Goal: Task Accomplishment & Management: Complete application form

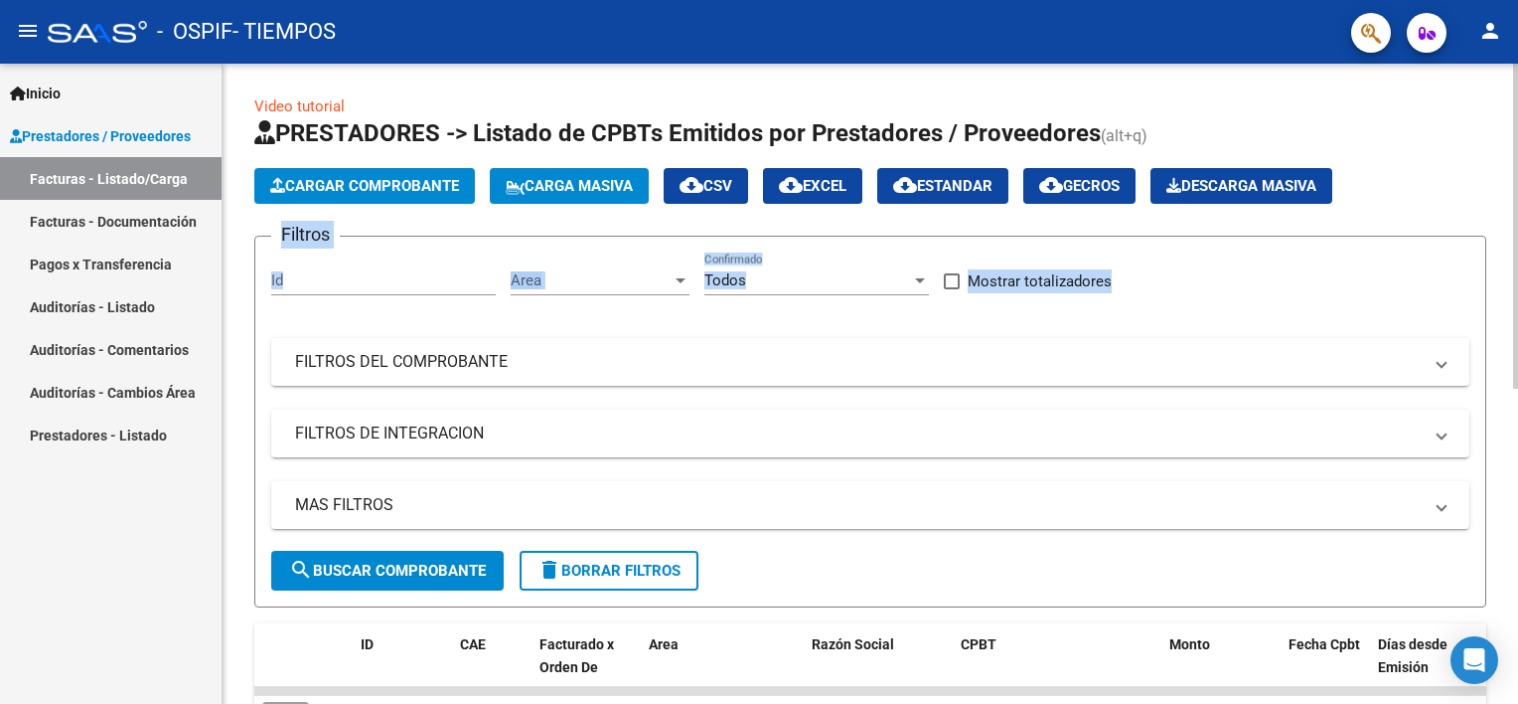
drag, startPoint x: 1511, startPoint y: 143, endPoint x: 1503, endPoint y: 245, distance: 102.7
click at [1503, 245] on div "Video tutorial PRESTADORES -> Listado de CPBTs Emitidos por Prestadores / Prove…" at bounding box center [871, 688] width 1296 height 1249
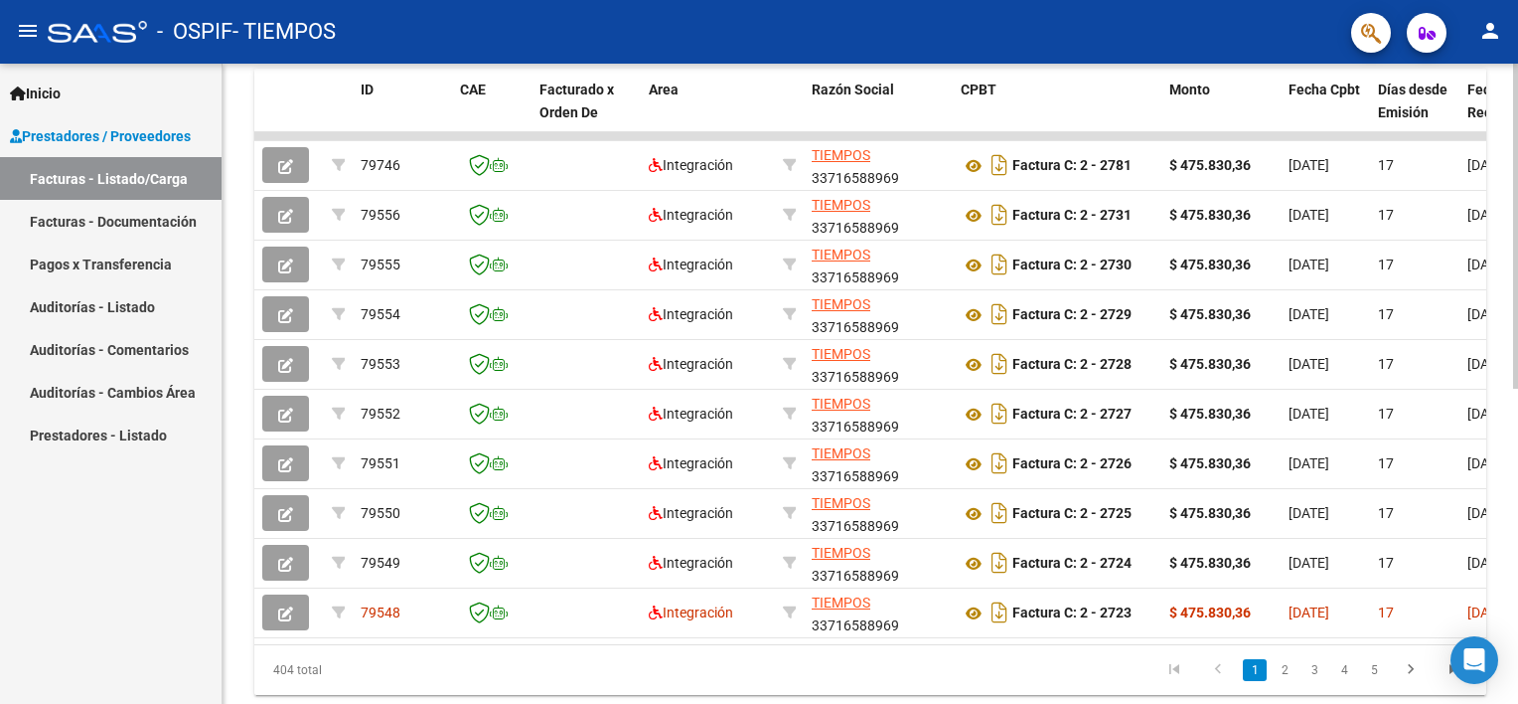
scroll to position [617, 0]
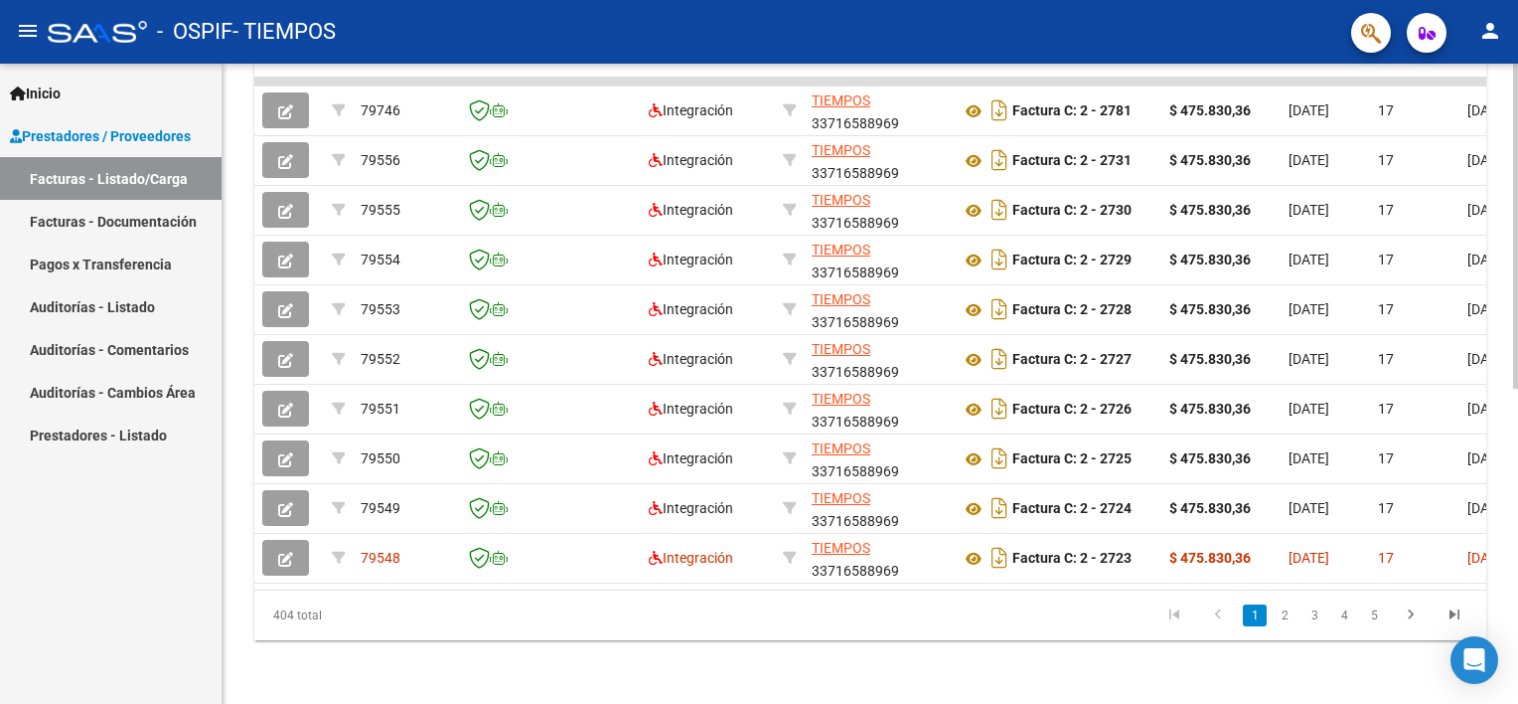
click at [1478, 572] on div "Video tutorial PRESTADORES -> Listado de CPBTs Emitidos por Prestadores / Prove…" at bounding box center [873, 78] width 1301 height 1249
drag, startPoint x: 553, startPoint y: 593, endPoint x: 592, endPoint y: 587, distance: 39.2
click at [592, 587] on div "ID CAE Facturado x Orden De Area Razón Social CPBT Monto Fecha Cpbt Días desde …" at bounding box center [870, 327] width 1232 height 626
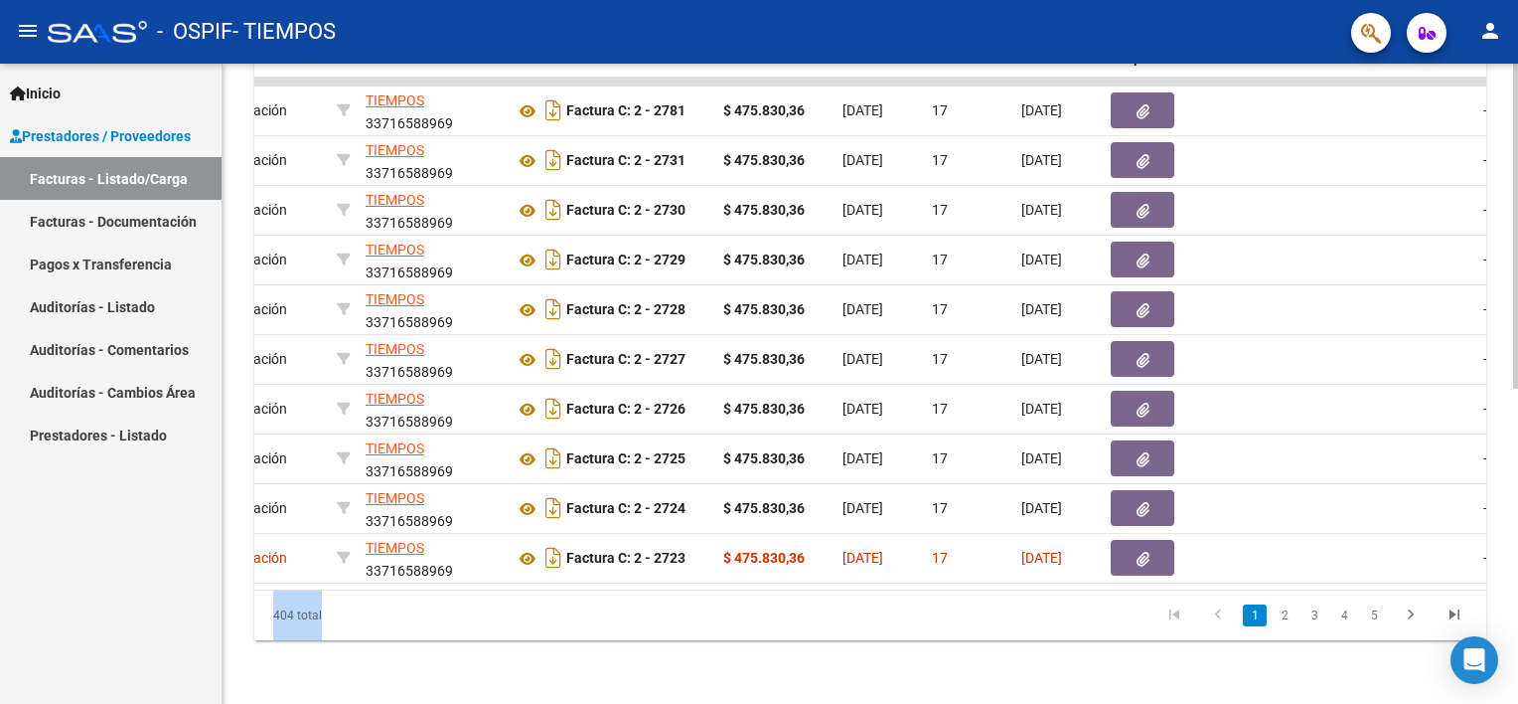
scroll to position [0, 449]
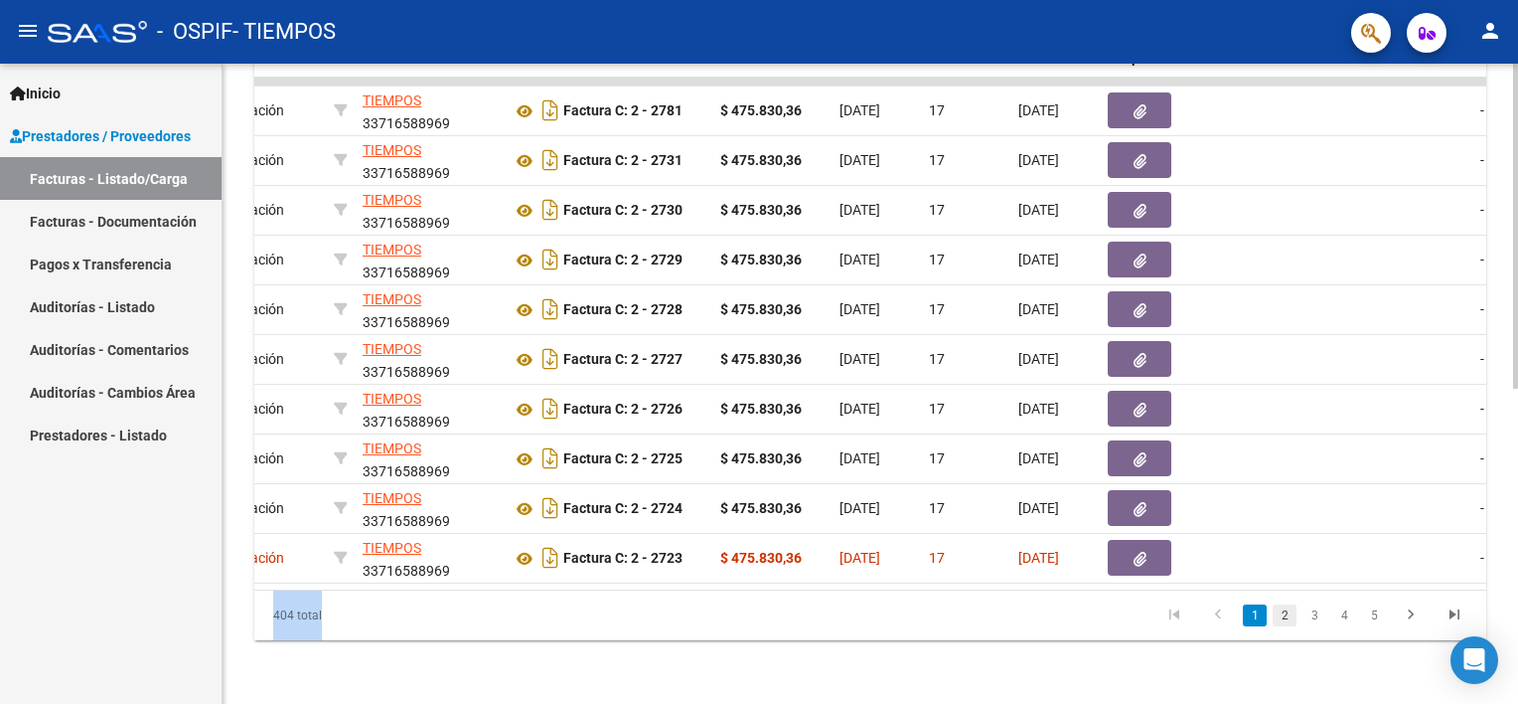
click at [1287, 618] on link "2" at bounding box center [1285, 615] width 24 height 22
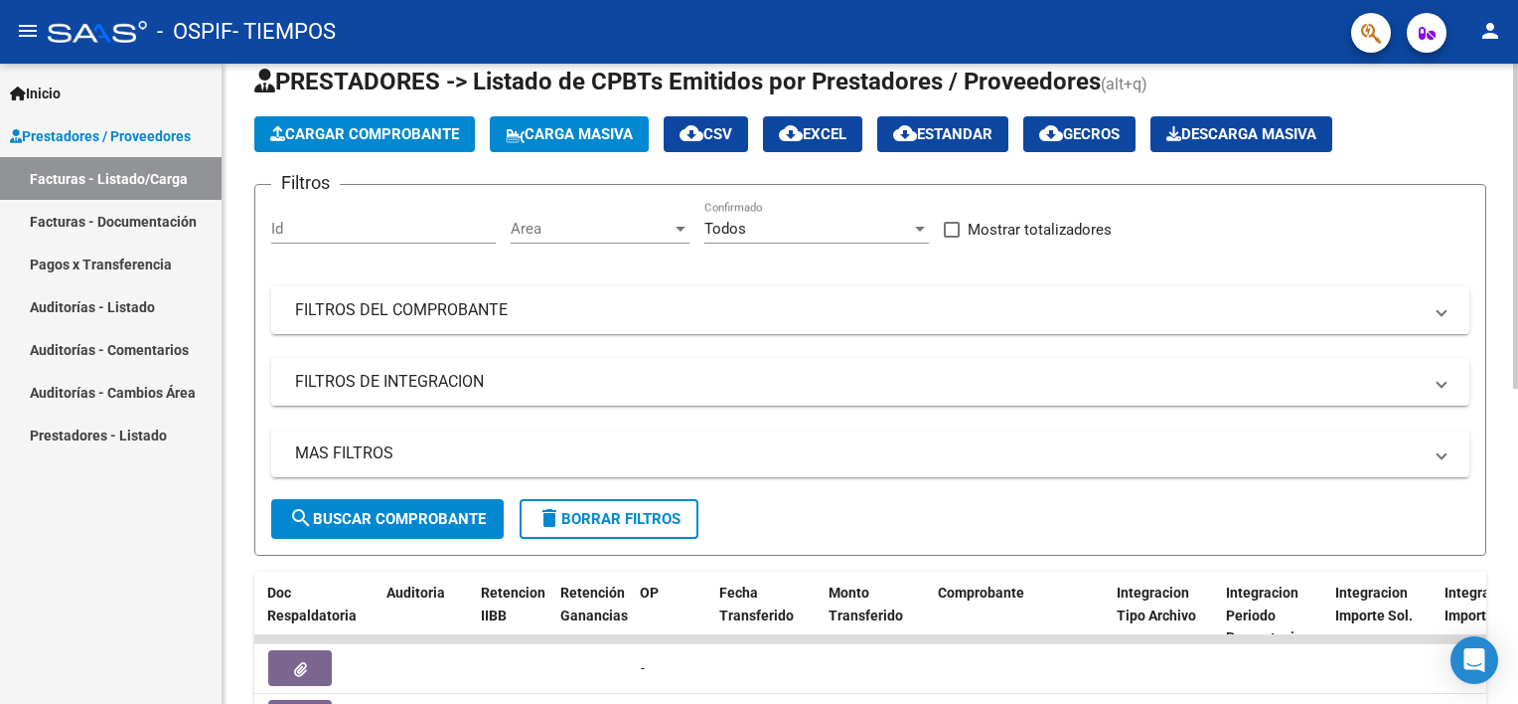
scroll to position [0, 0]
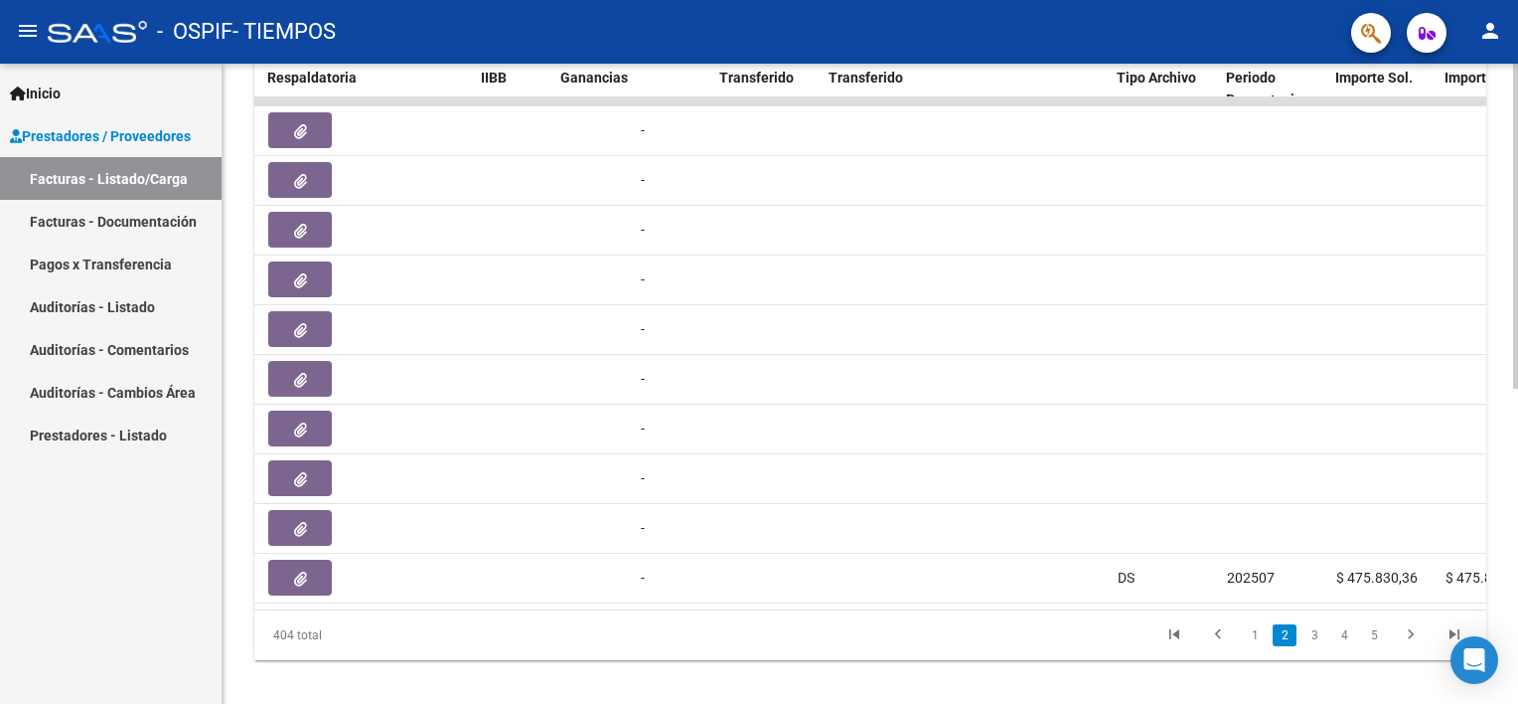
click at [1484, 485] on div "Video tutorial PRESTADORES -> Listado de CPBTs Emitidos por Prestadores / Prove…" at bounding box center [873, 98] width 1301 height 1249
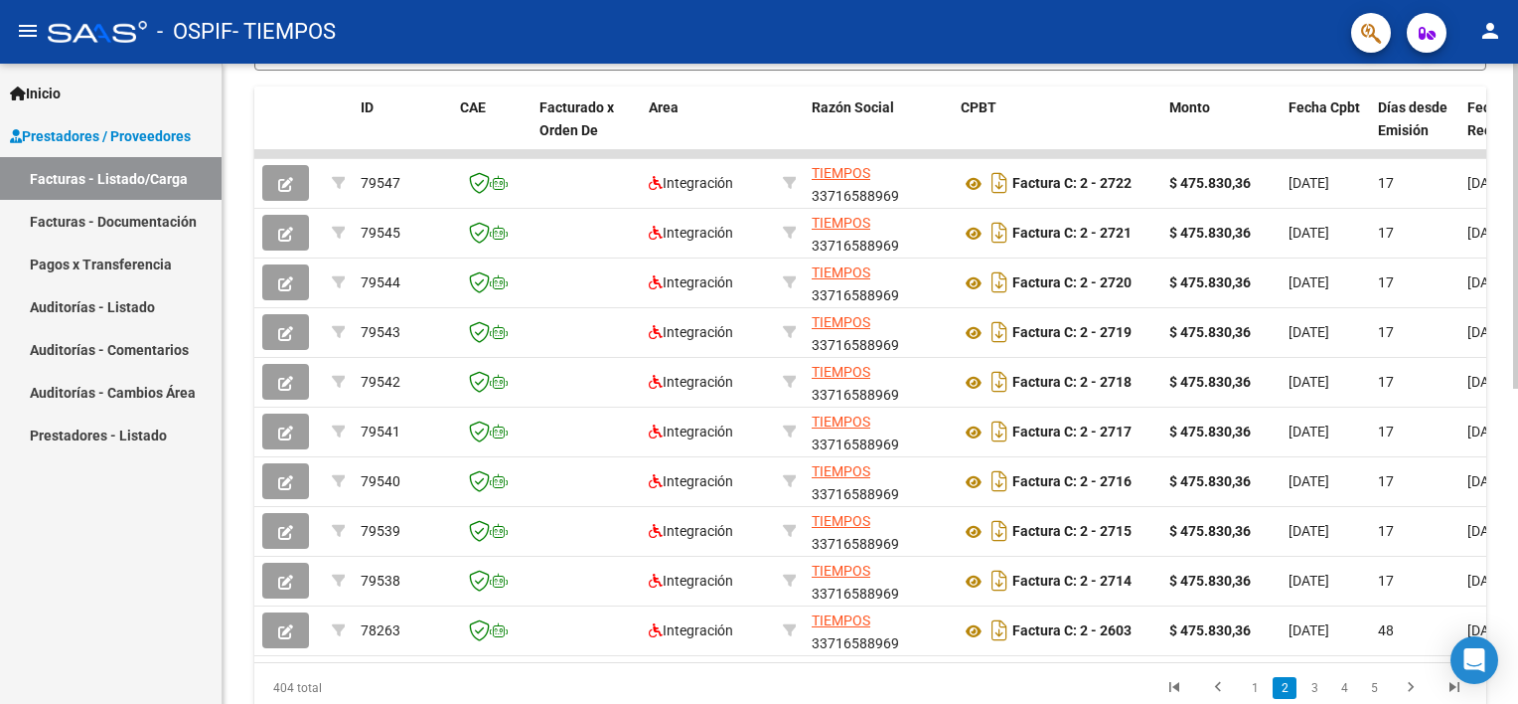
scroll to position [621, 0]
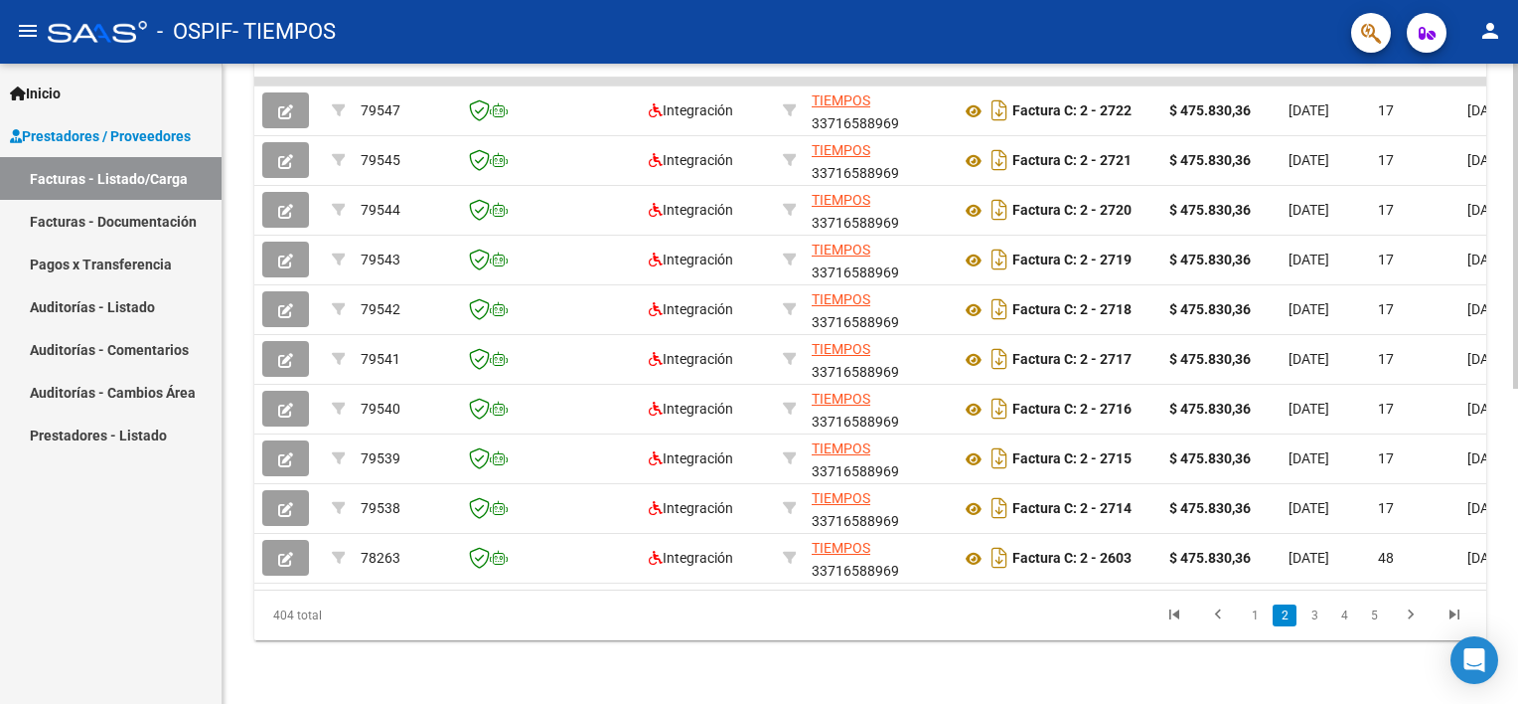
click at [1504, 462] on div "Video tutorial PRESTADORES -> Listado de CPBTs Emitidos por Prestadores / Prove…" at bounding box center [873, 78] width 1301 height 1249
click at [1253, 619] on link "1" at bounding box center [1255, 615] width 24 height 22
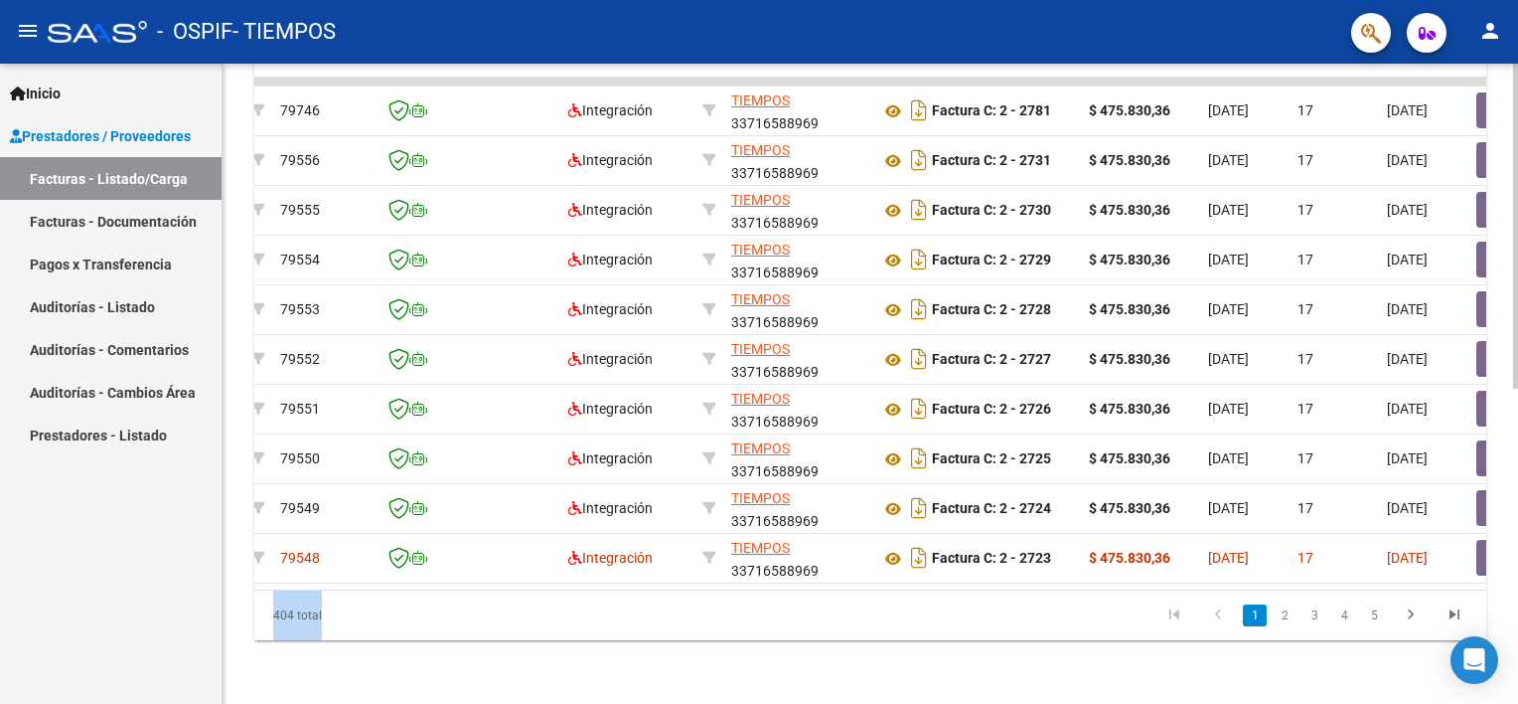
scroll to position [0, 0]
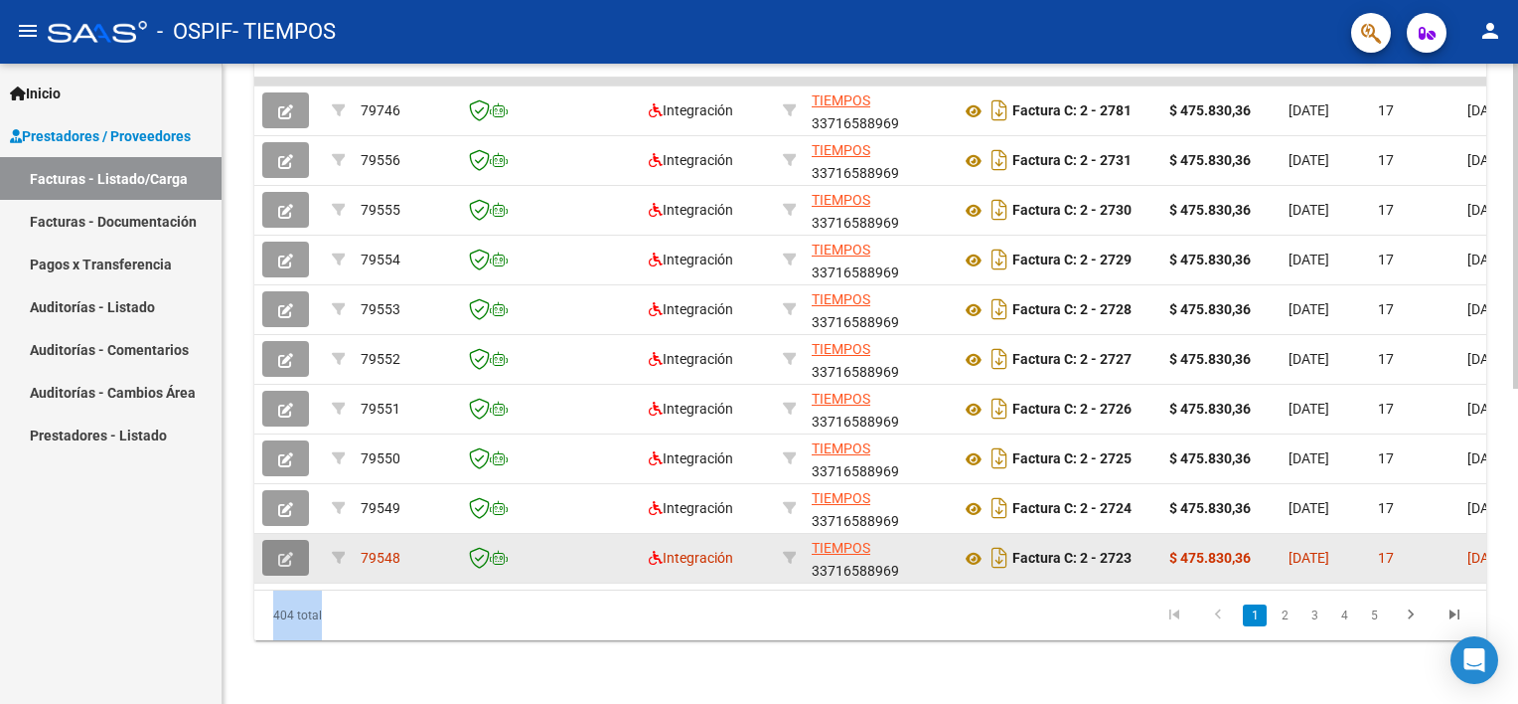
click at [292, 552] on icon "button" at bounding box center [285, 559] width 15 height 15
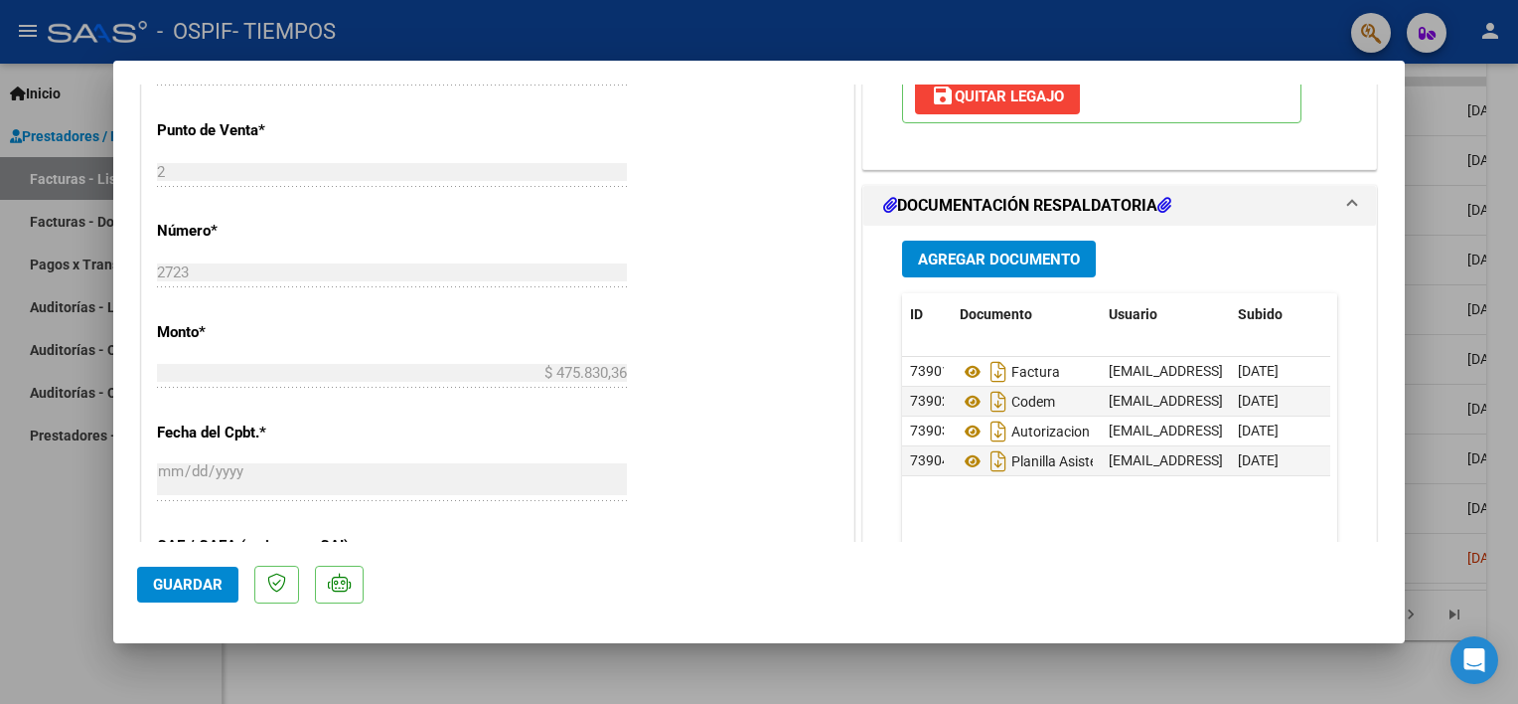
scroll to position [787, 0]
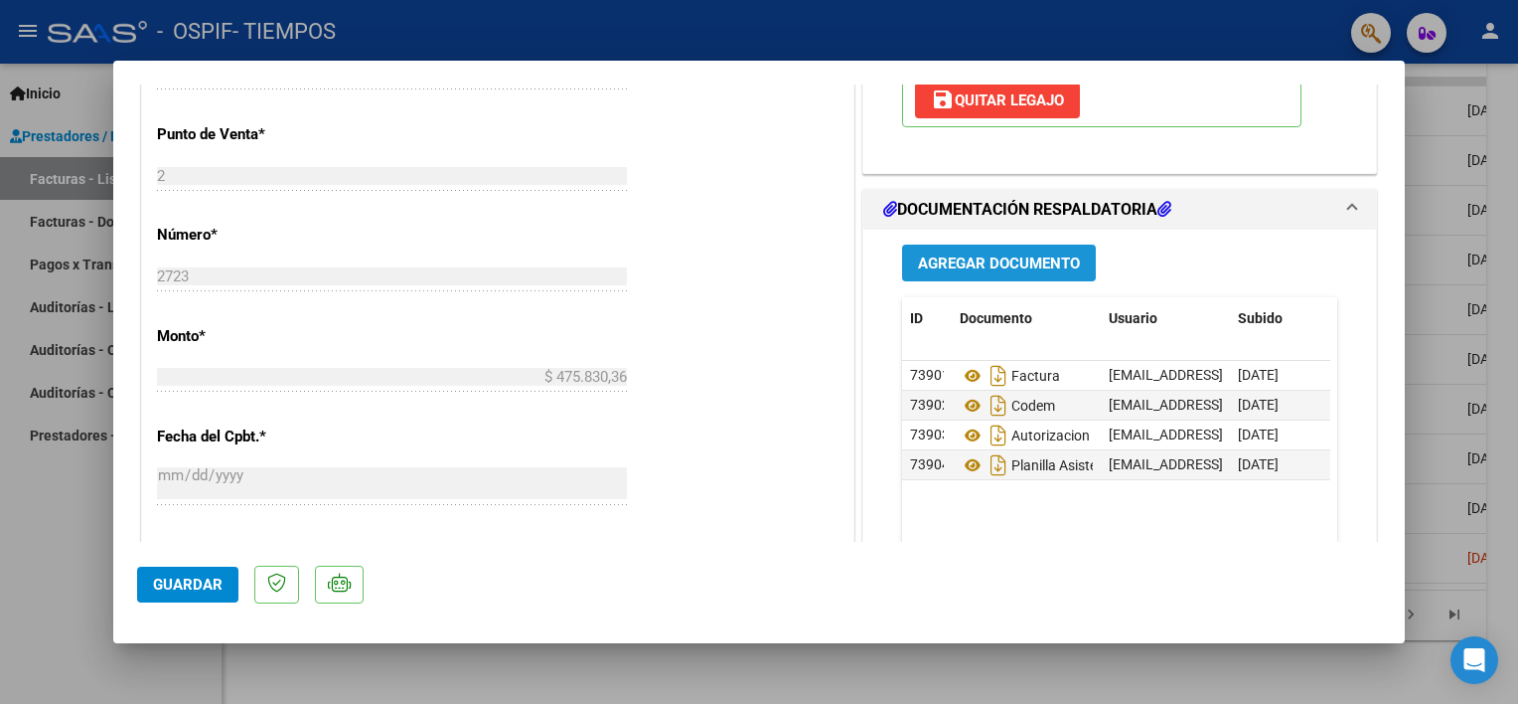
click at [993, 249] on button "Agregar Documento" at bounding box center [999, 262] width 194 height 37
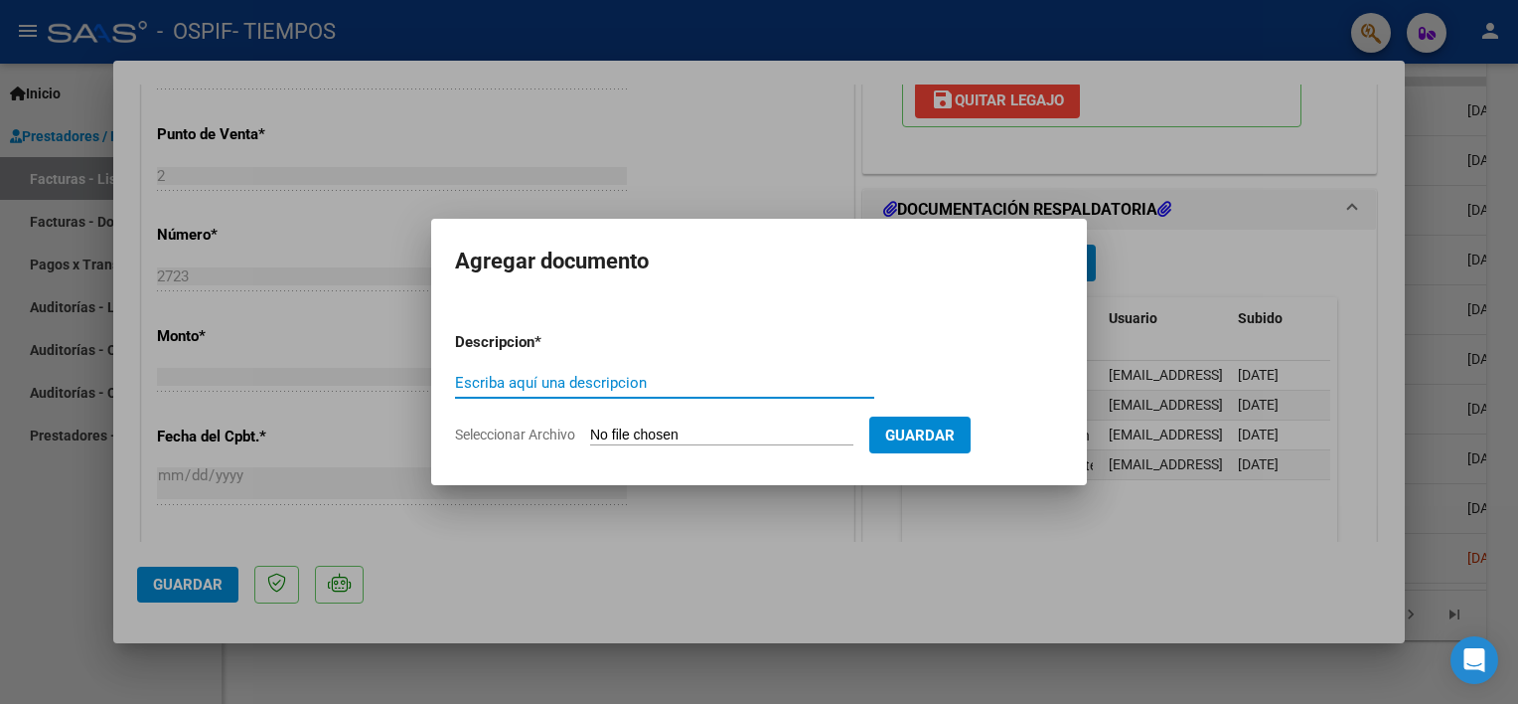
click at [501, 382] on input "Escriba aquí una descripcion" at bounding box center [664, 383] width 419 height 18
type input "planillaasistenciaAgosto2025"
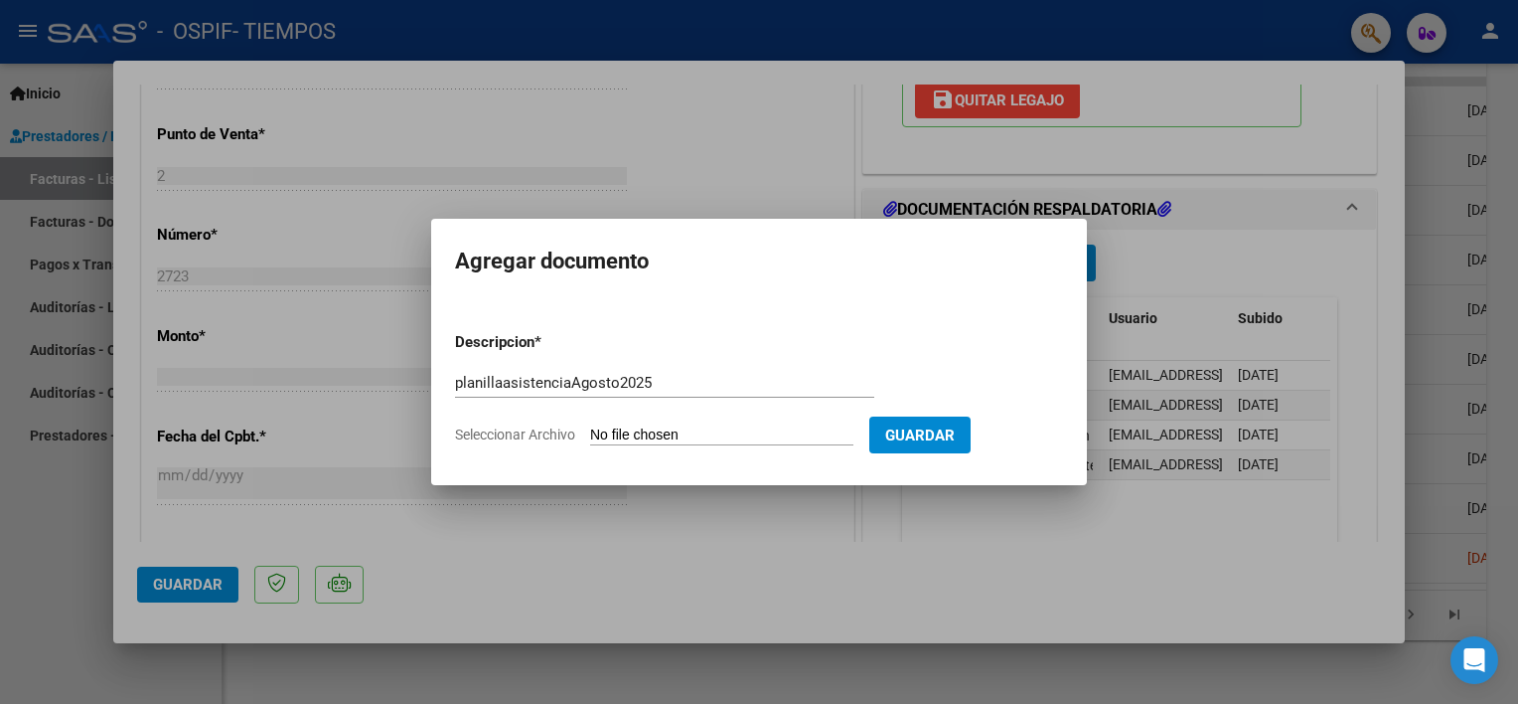
click at [636, 434] on input "Seleccionar Archivo" at bounding box center [721, 435] width 263 height 19
type input "C:\fakepath\FernandezRiveroplani08.pdf"
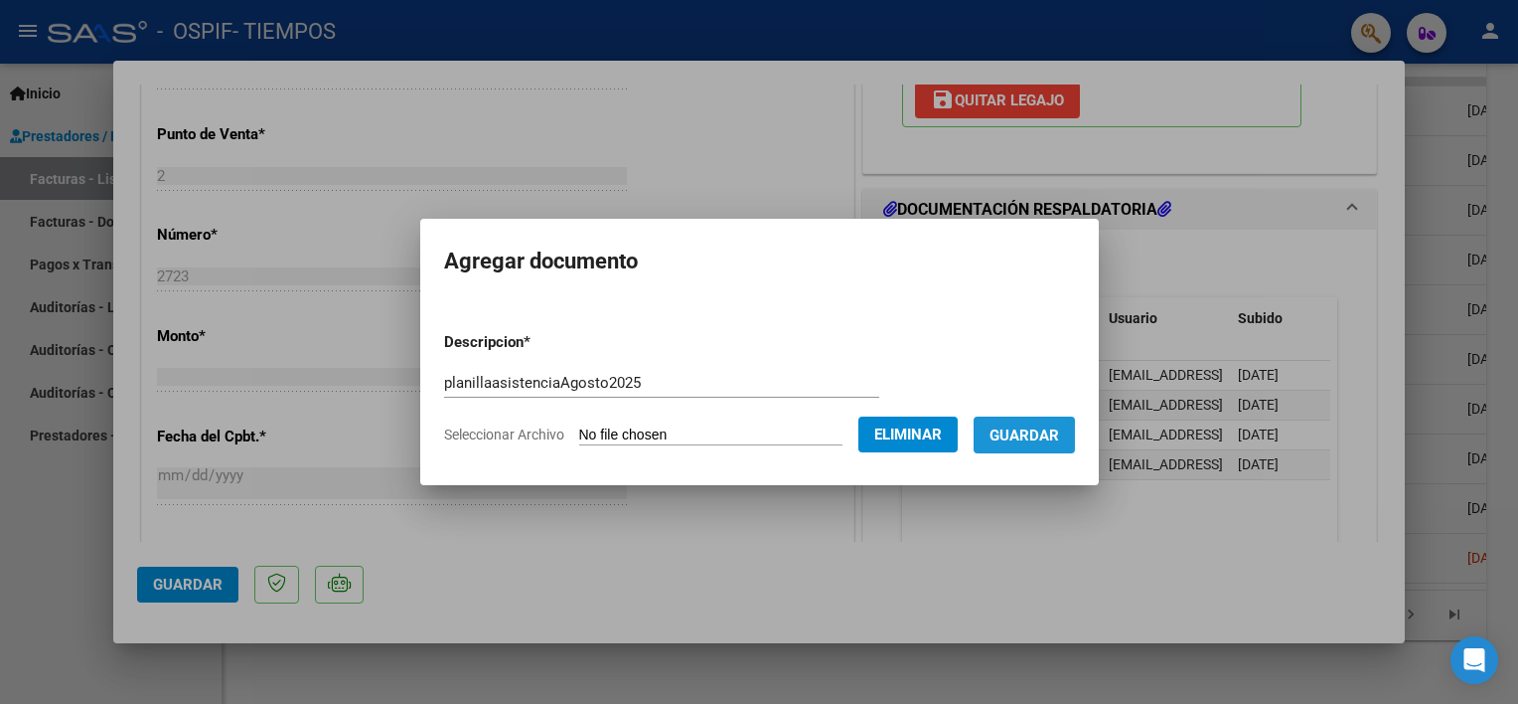
click at [1046, 436] on span "Guardar" at bounding box center [1025, 435] width 70 height 18
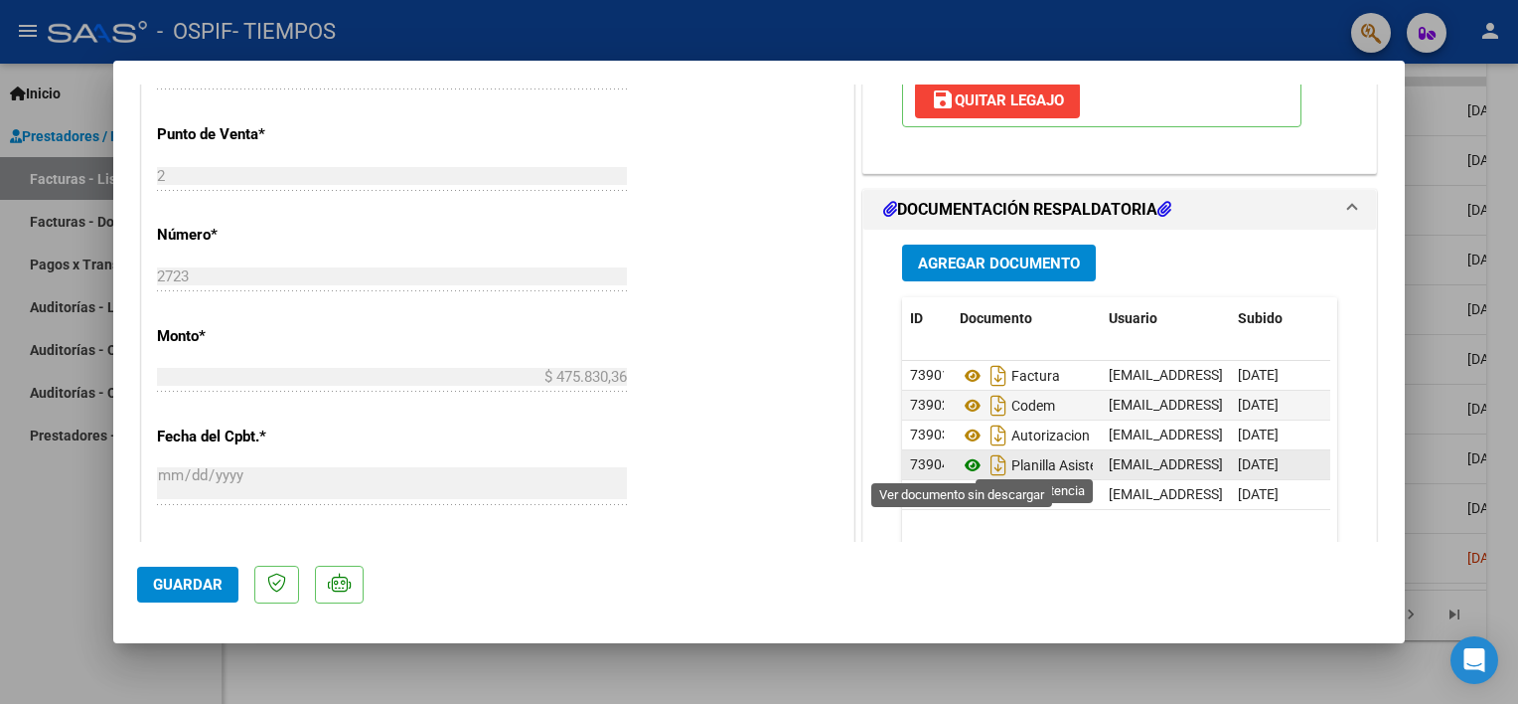
click at [970, 464] on icon at bounding box center [973, 465] width 26 height 24
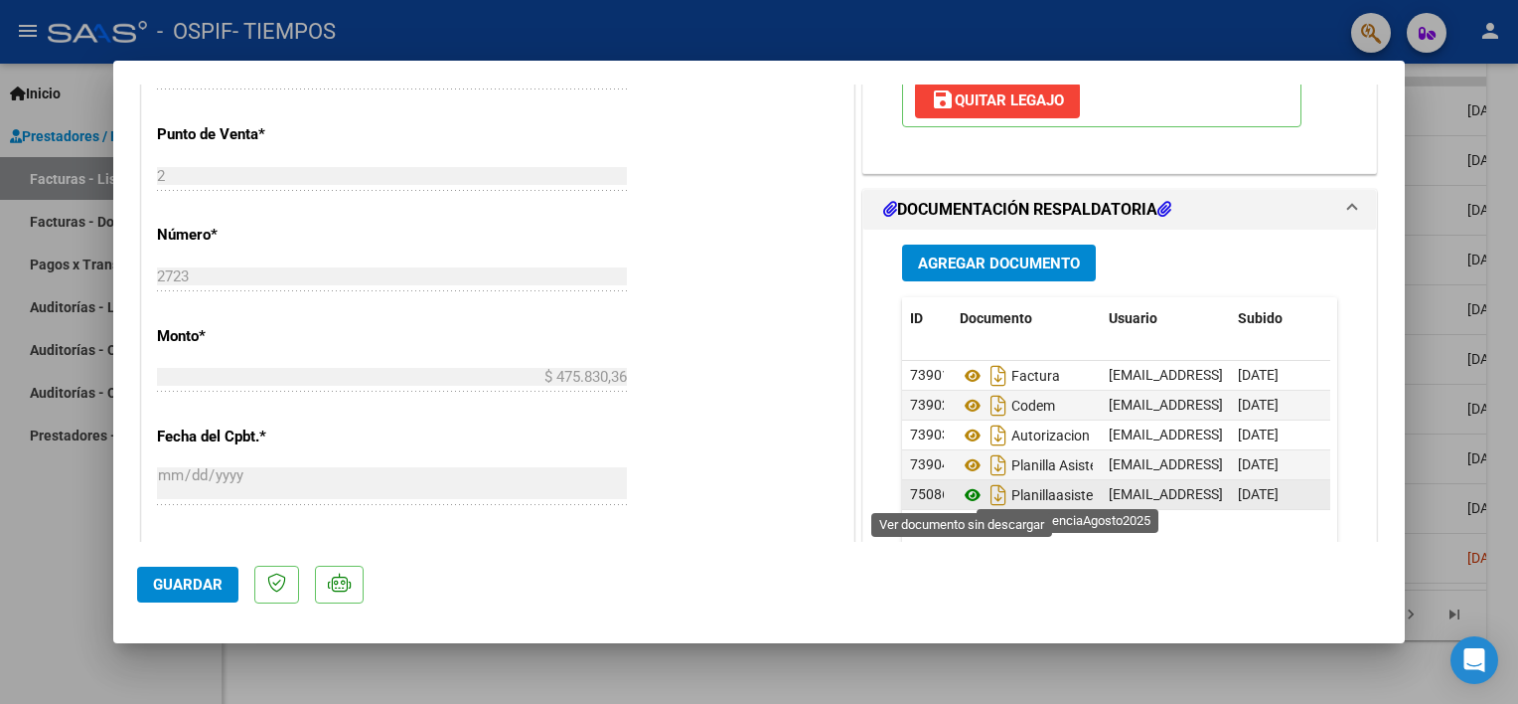
click at [960, 492] on icon at bounding box center [973, 495] width 26 height 24
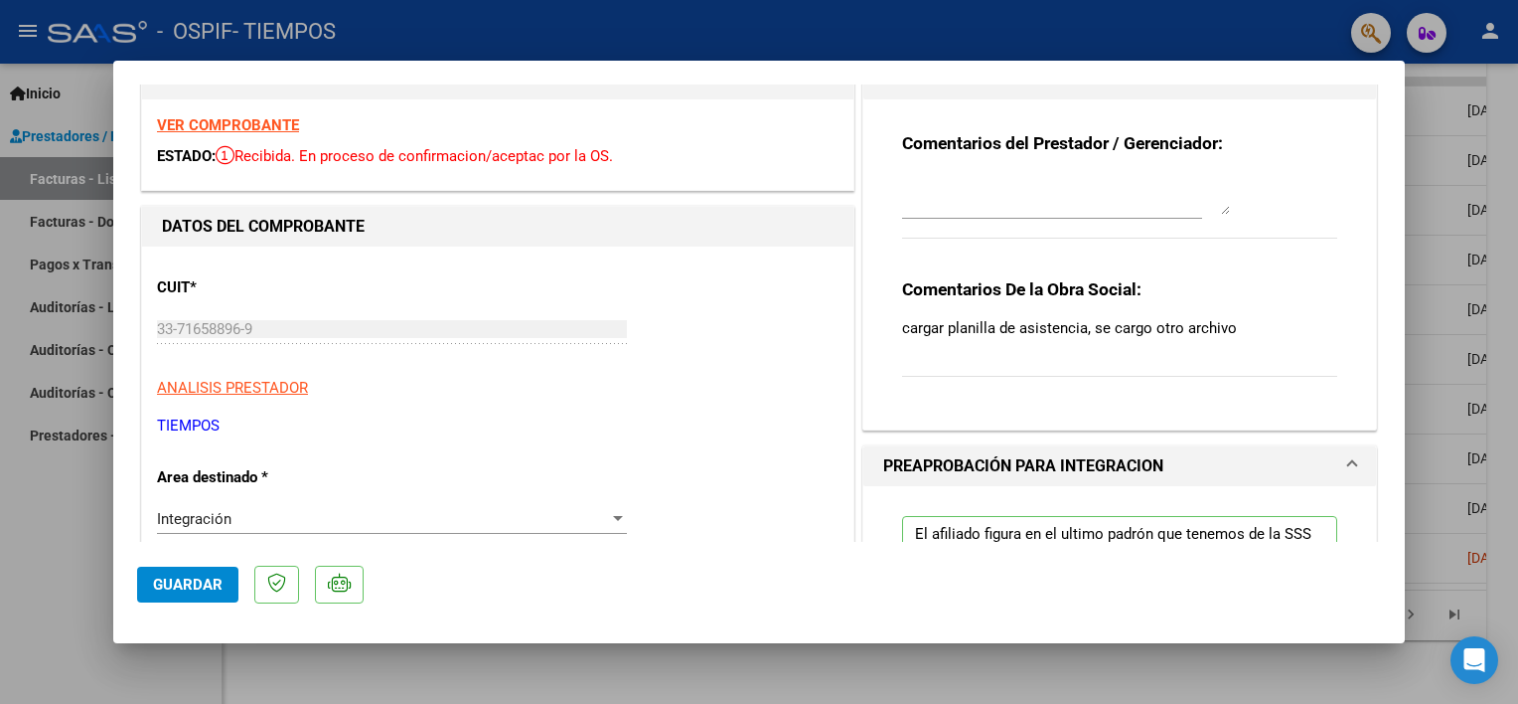
scroll to position [0, 0]
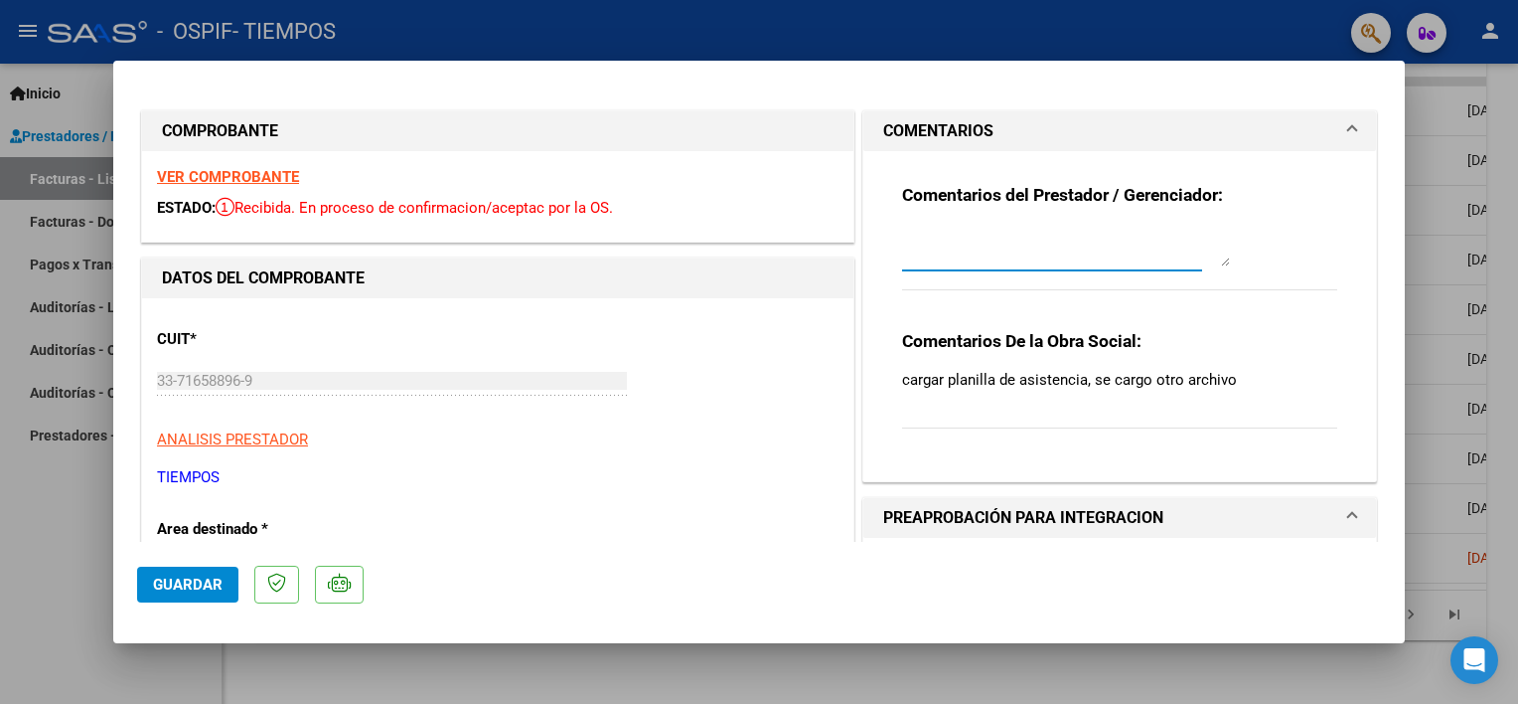
click at [913, 262] on textarea at bounding box center [1066, 247] width 328 height 40
type textarea "buenas tardes, se cargo la planilla de asistencia, gracias"
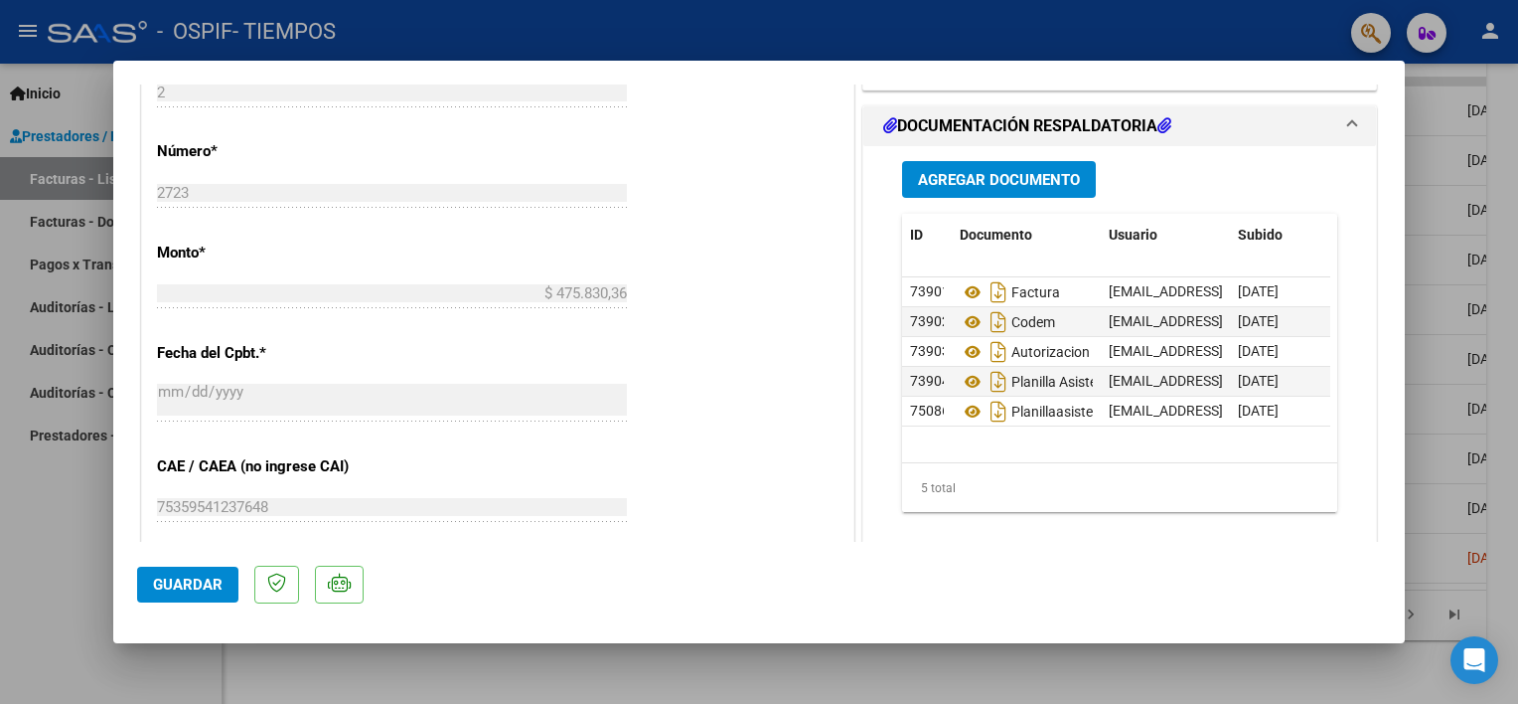
scroll to position [896, 0]
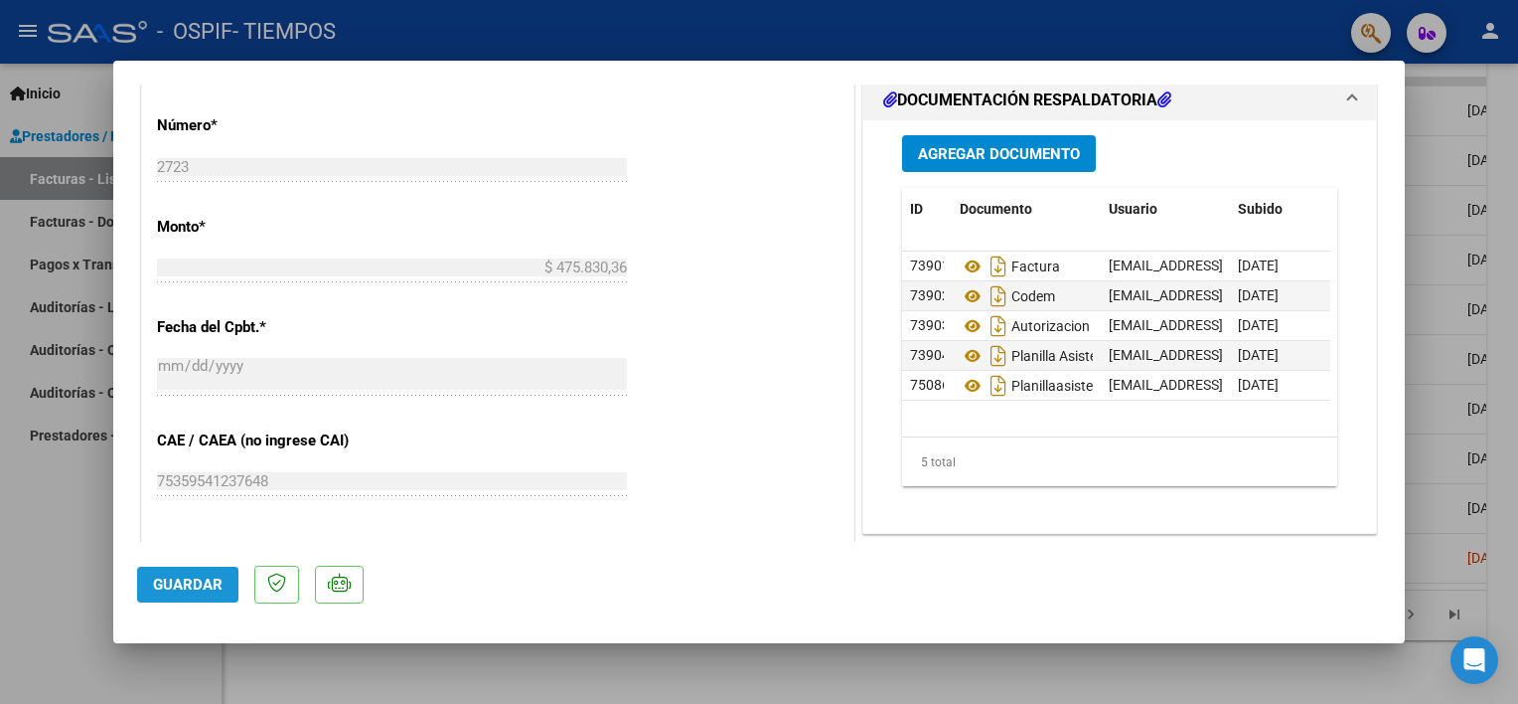
click at [167, 579] on span "Guardar" at bounding box center [188, 584] width 70 height 18
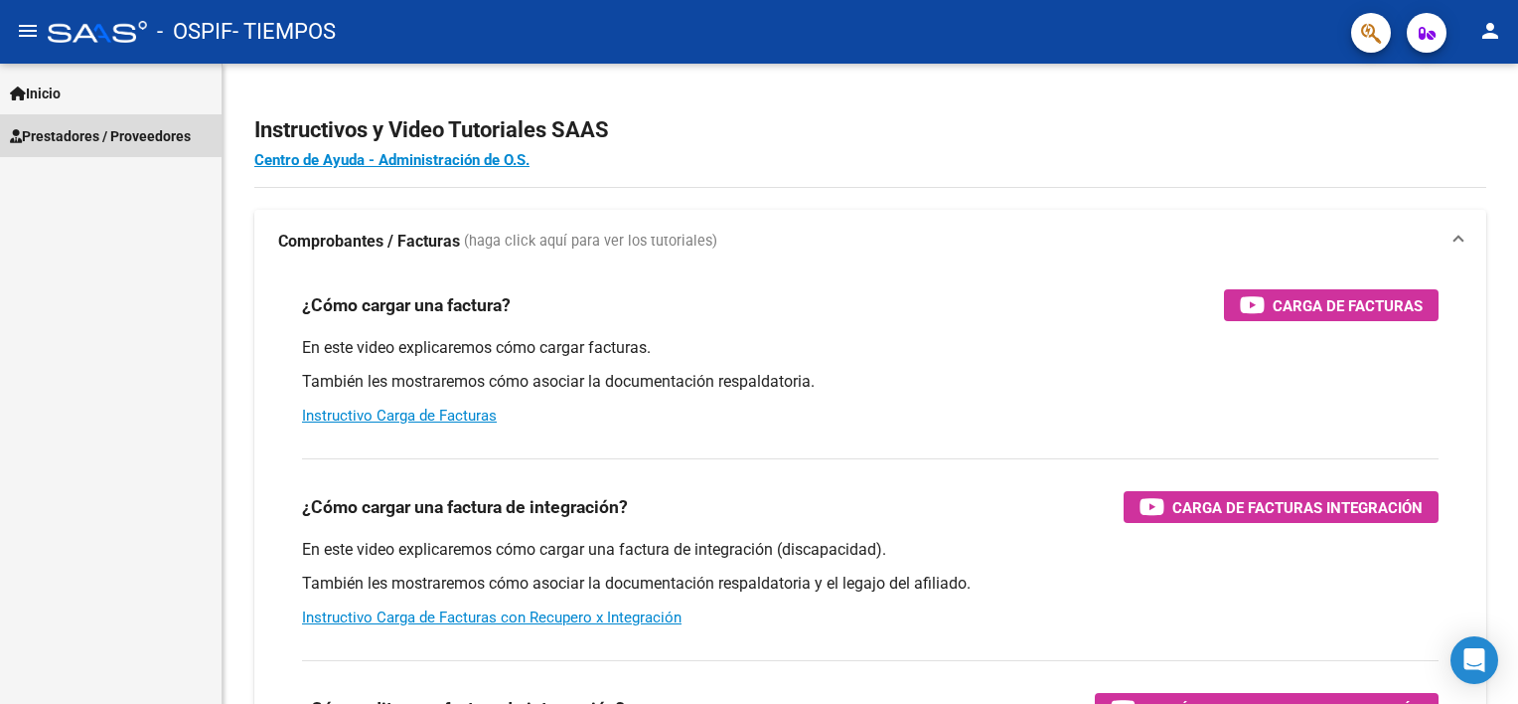
click at [79, 133] on span "Prestadores / Proveedores" at bounding box center [100, 136] width 181 height 22
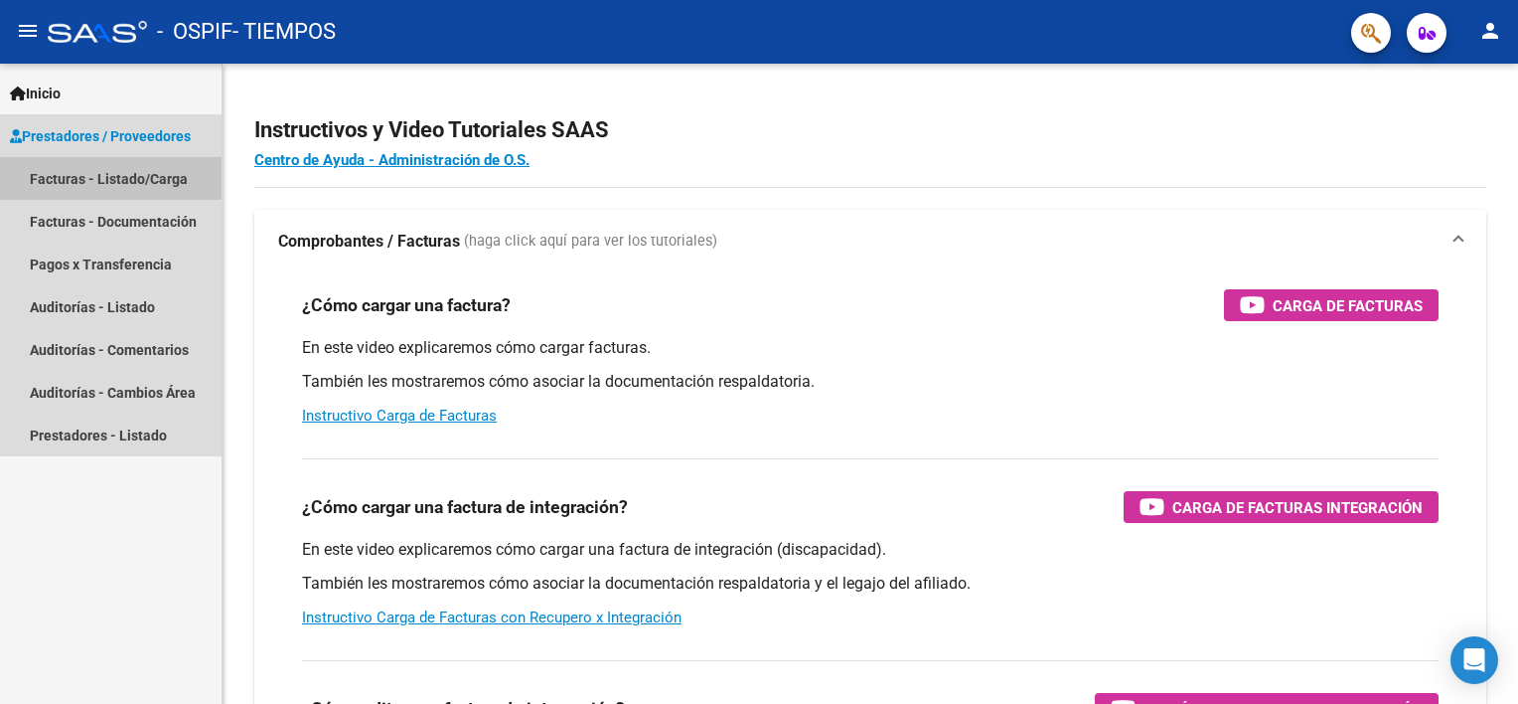
click at [103, 172] on link "Facturas - Listado/Carga" at bounding box center [111, 178] width 222 height 43
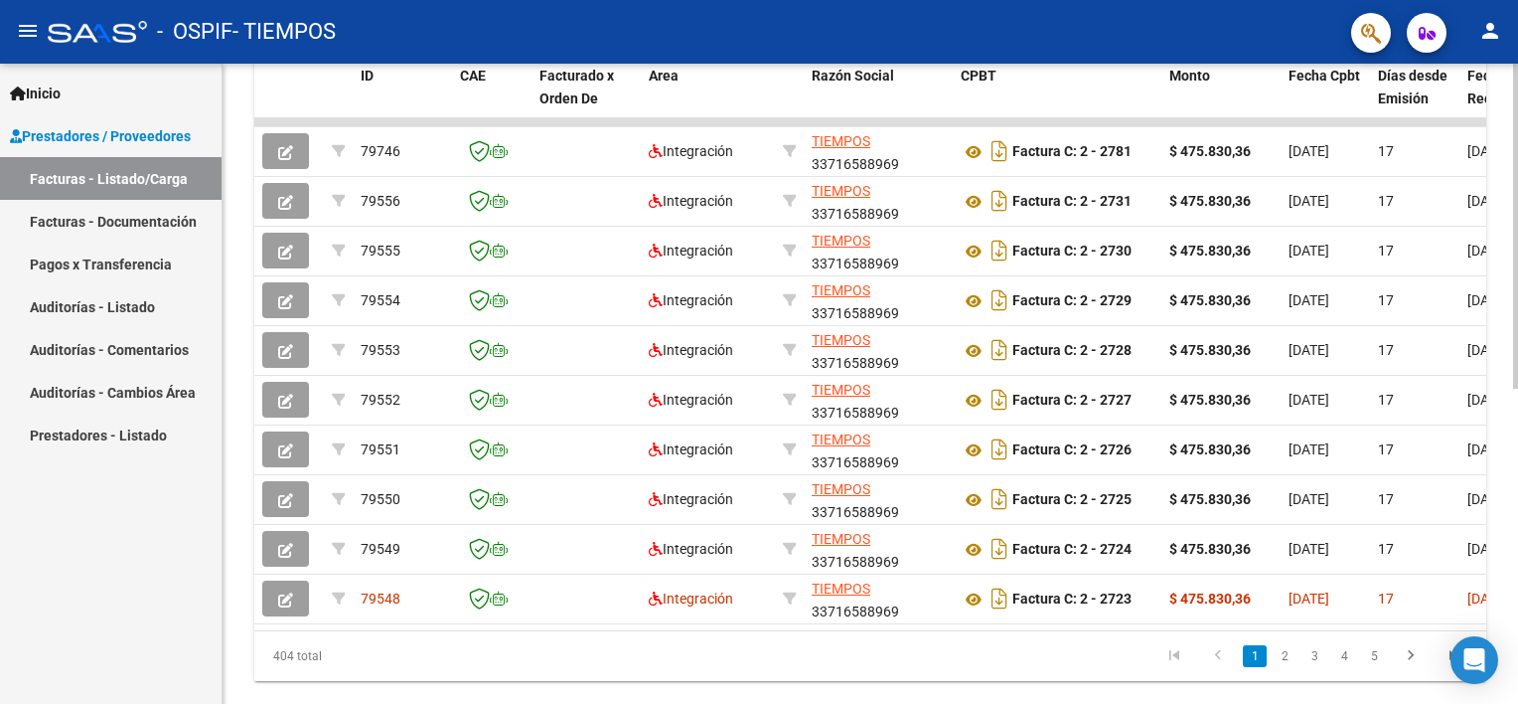
scroll to position [584, 0]
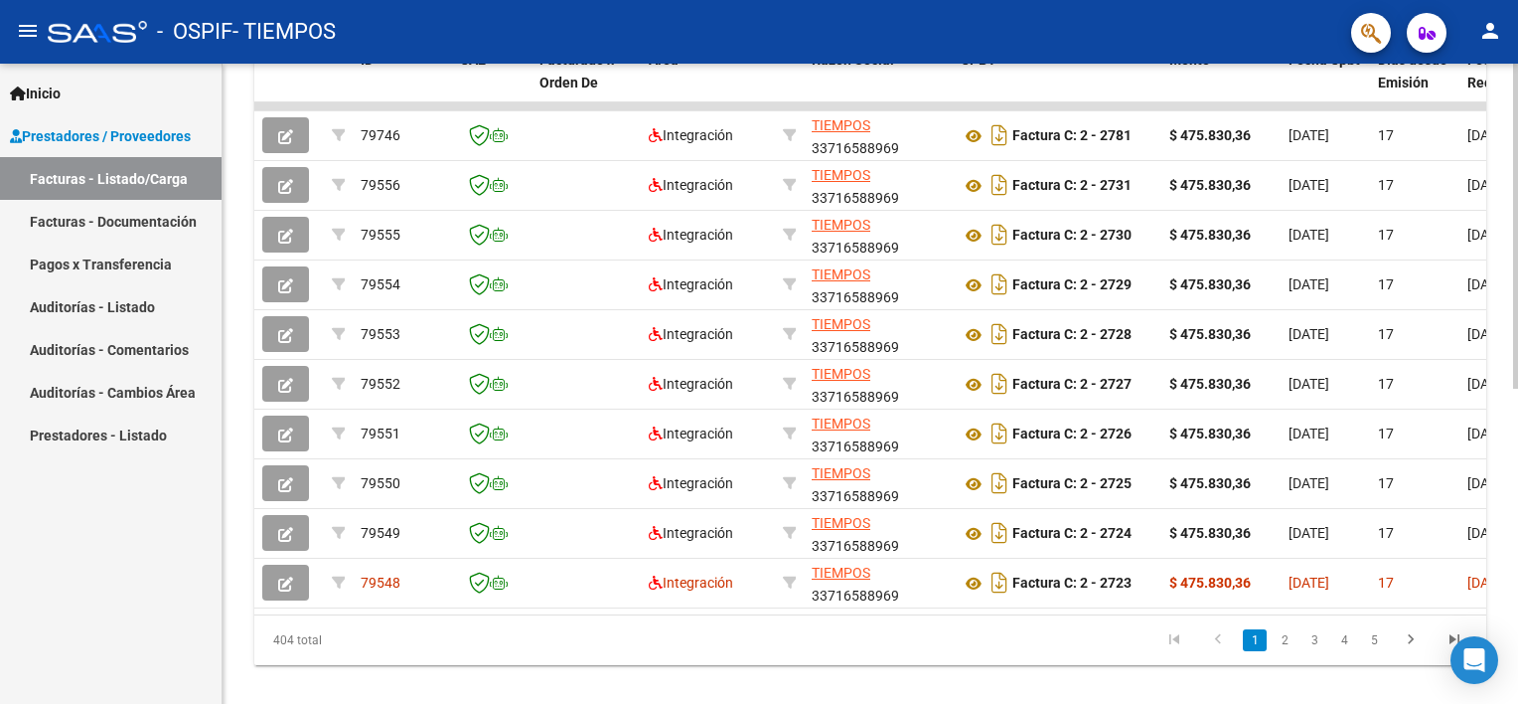
click at [1502, 518] on div "Video tutorial PRESTADORES -> Listado de CPBTs Emitidos por Prestadores / Prove…" at bounding box center [873, 103] width 1301 height 1249
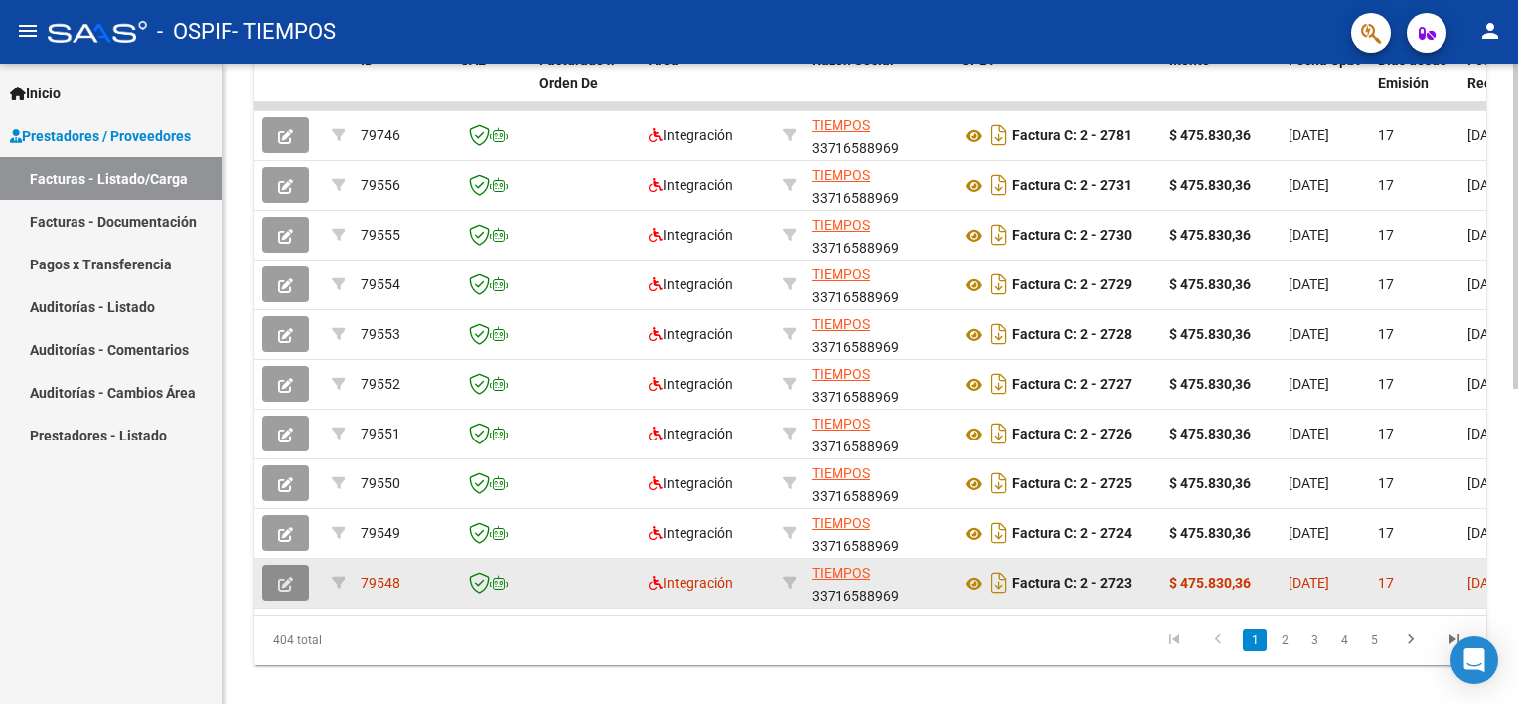
click at [291, 579] on icon "button" at bounding box center [285, 583] width 15 height 15
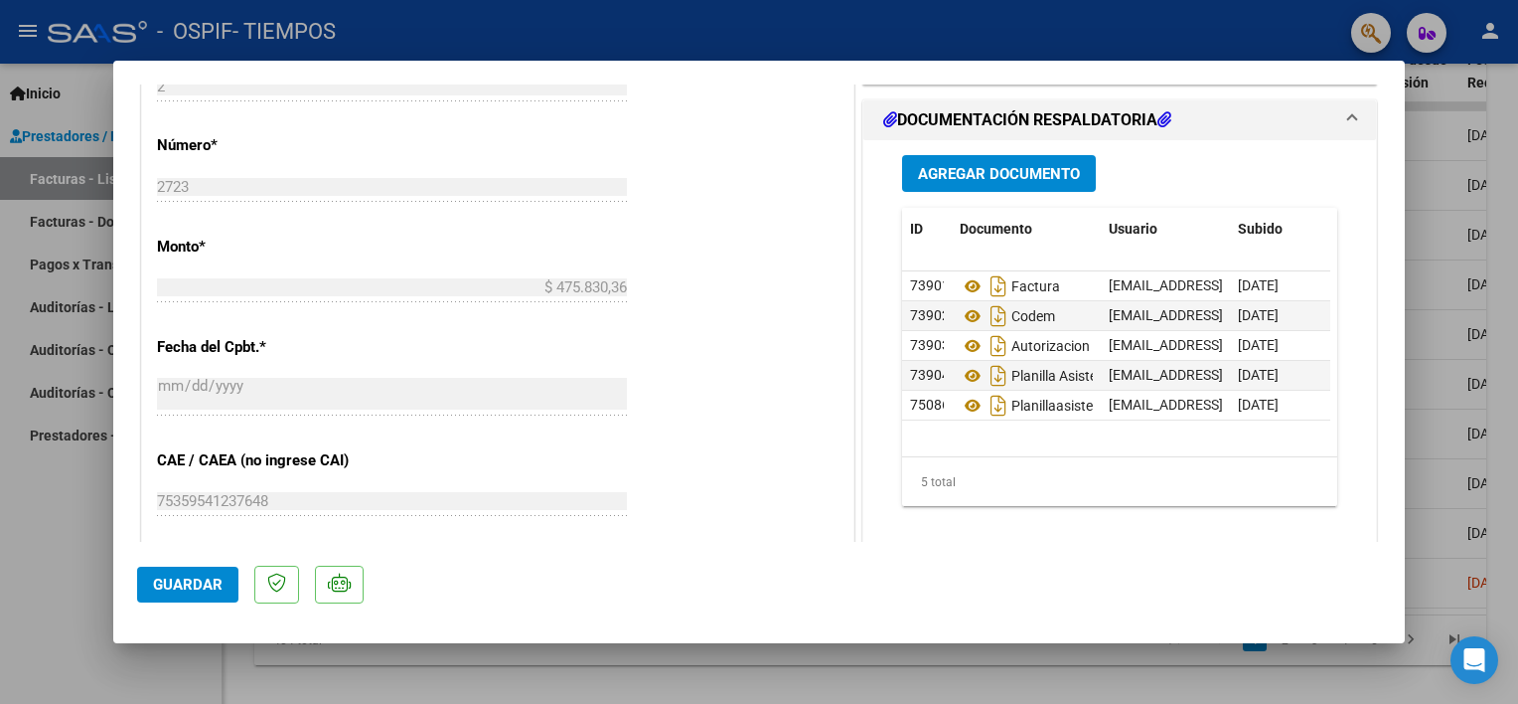
scroll to position [883, 0]
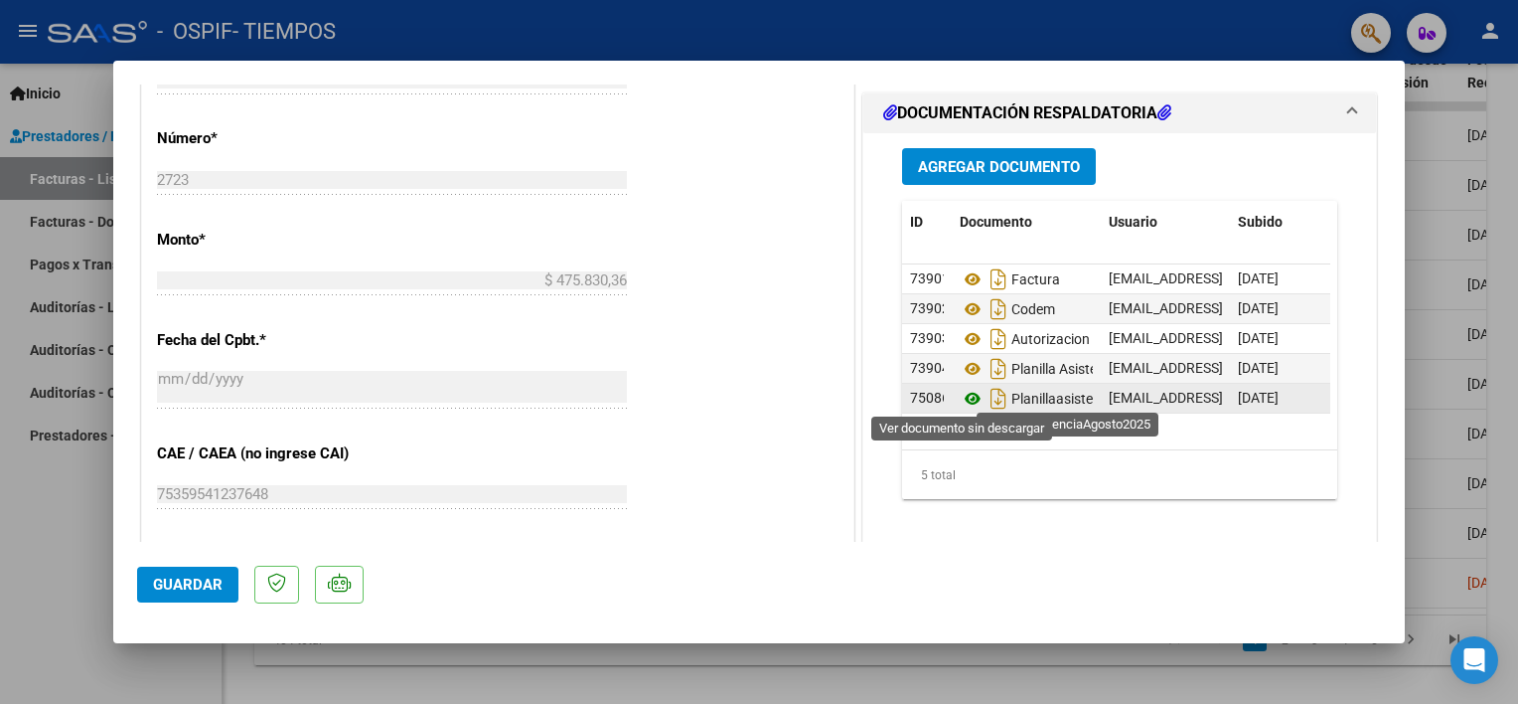
click at [960, 401] on icon at bounding box center [973, 399] width 26 height 24
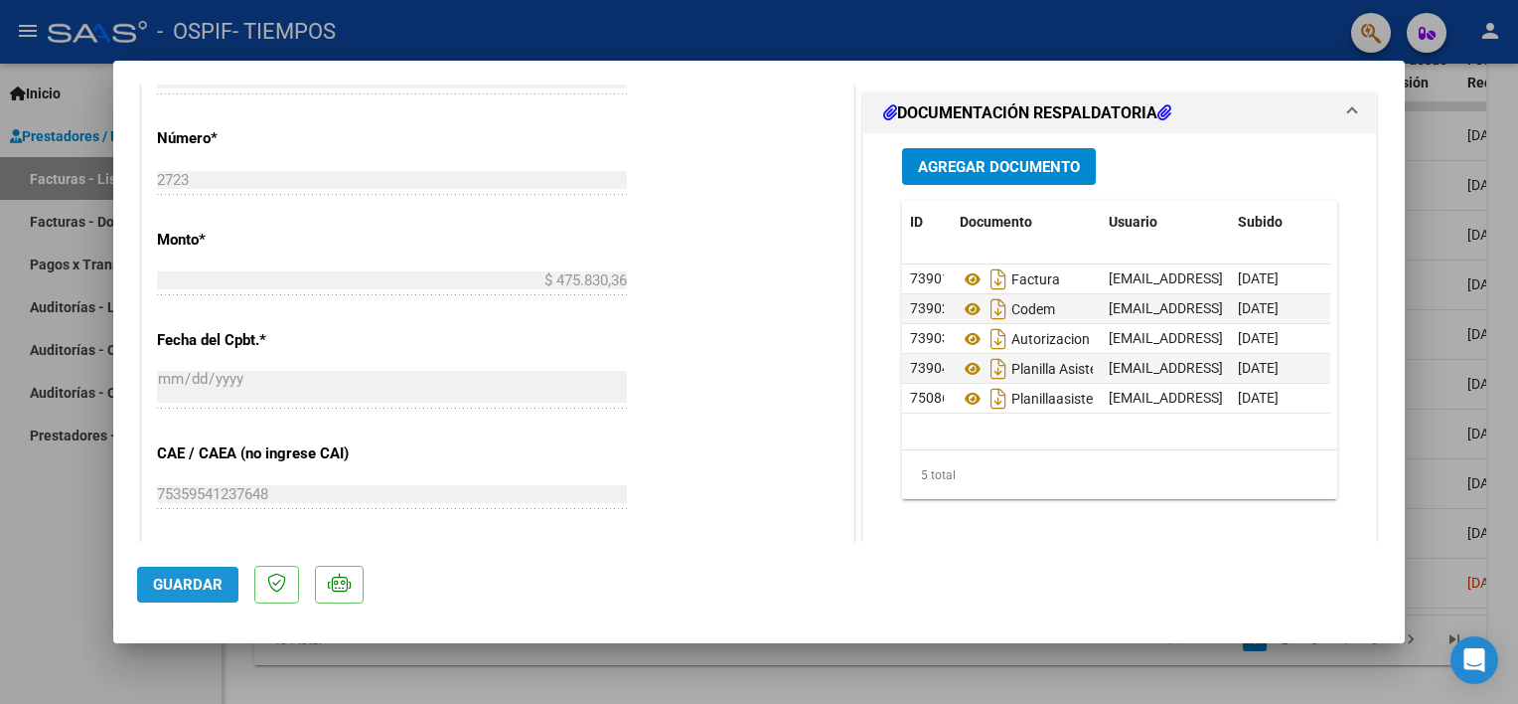
click at [185, 582] on span "Guardar" at bounding box center [188, 584] width 70 height 18
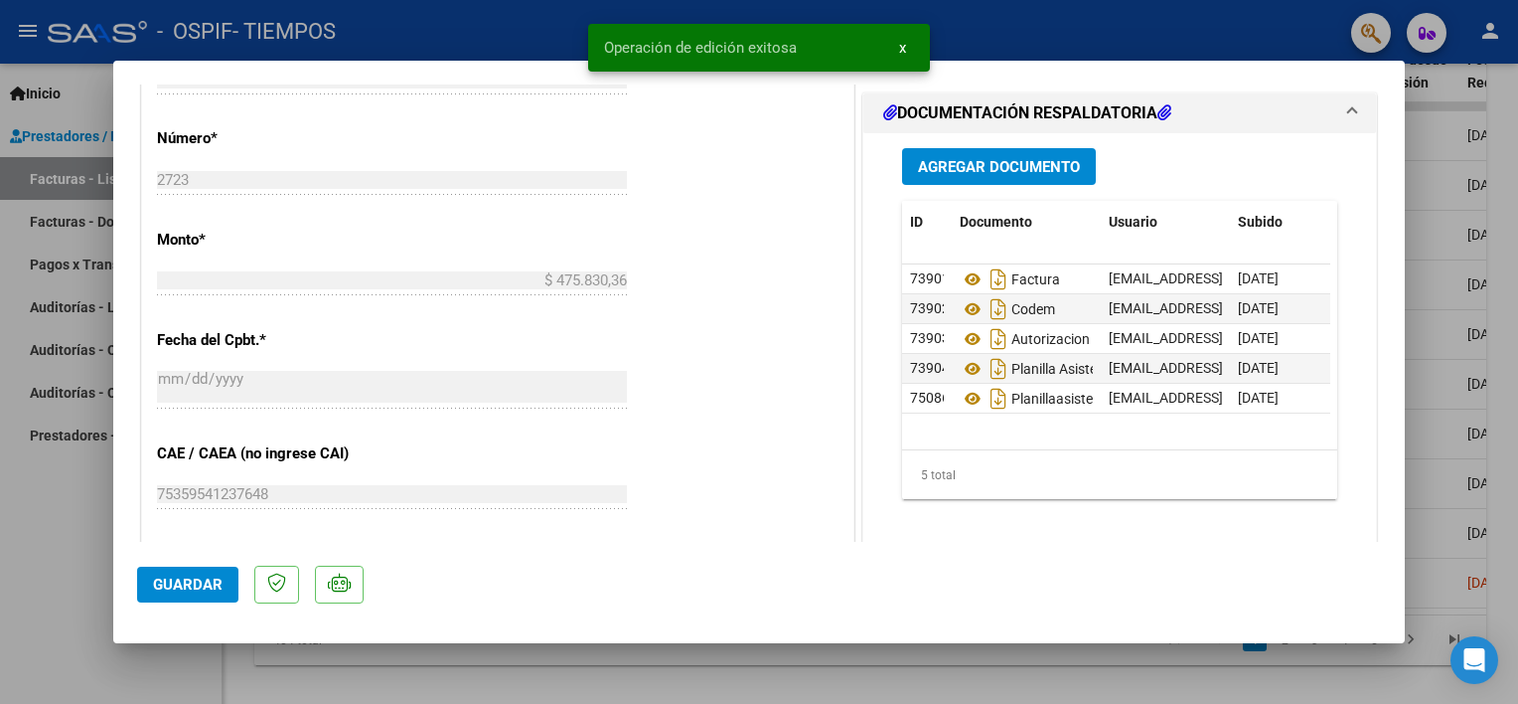
click at [63, 511] on div at bounding box center [759, 352] width 1518 height 704
type input "$ 0,00"
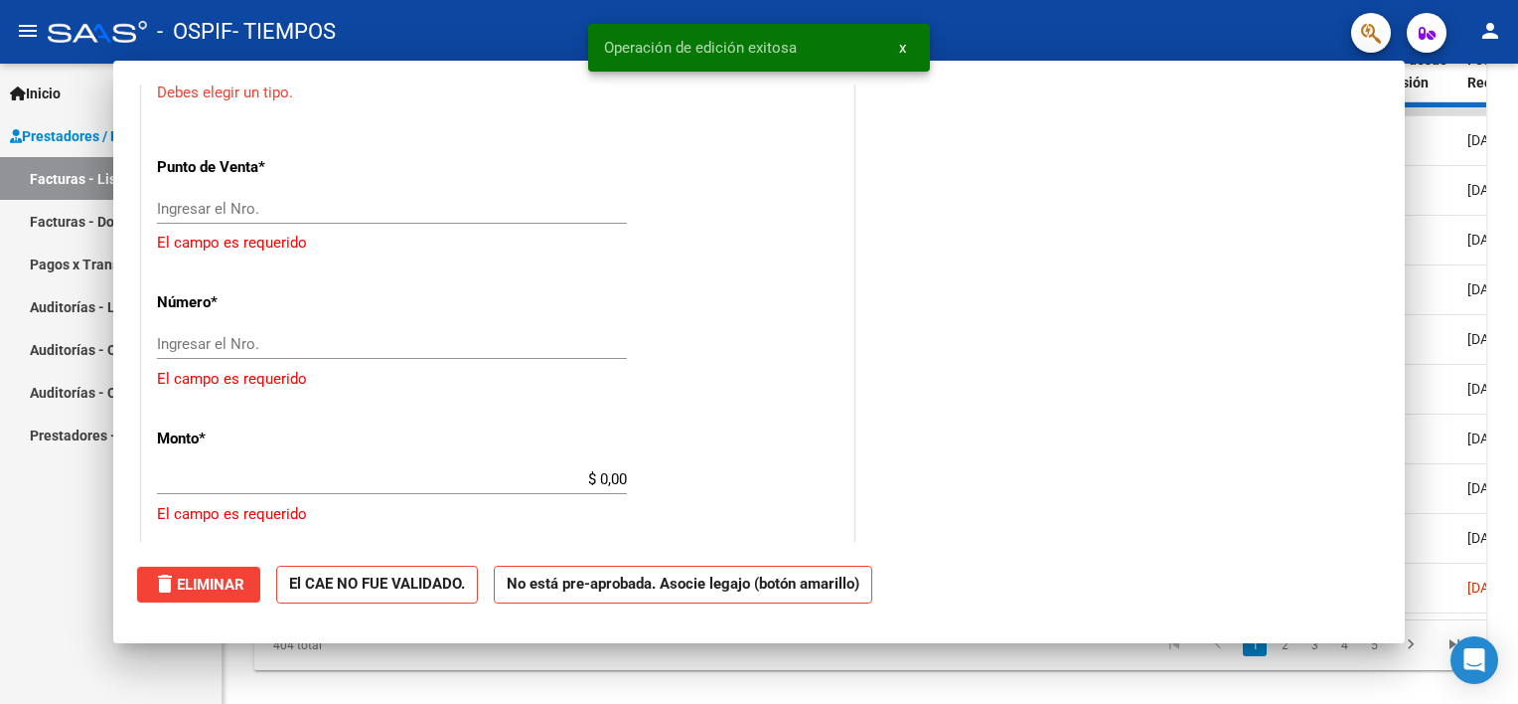
scroll to position [1013, 0]
